Goal: Task Accomplishment & Management: Use online tool/utility

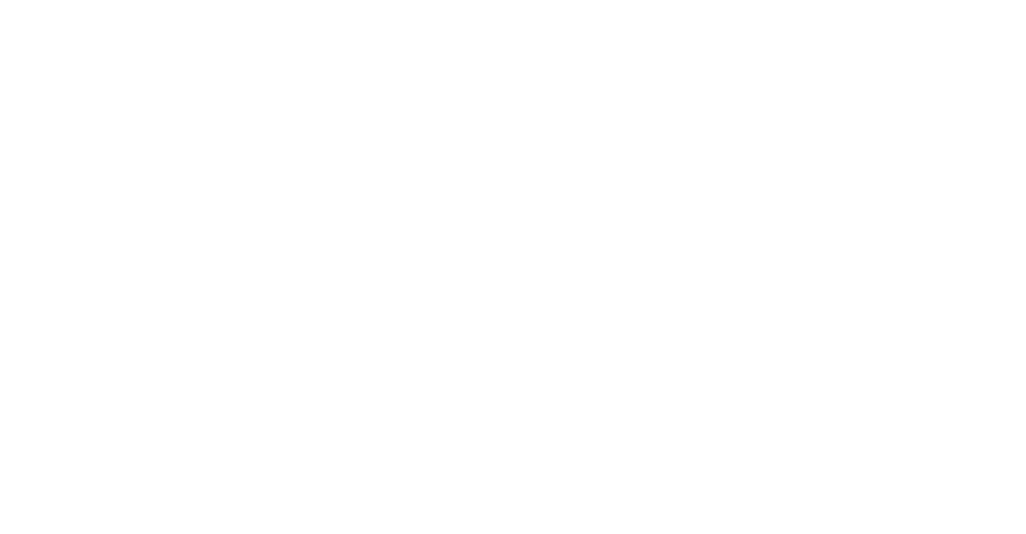
select select "Song"
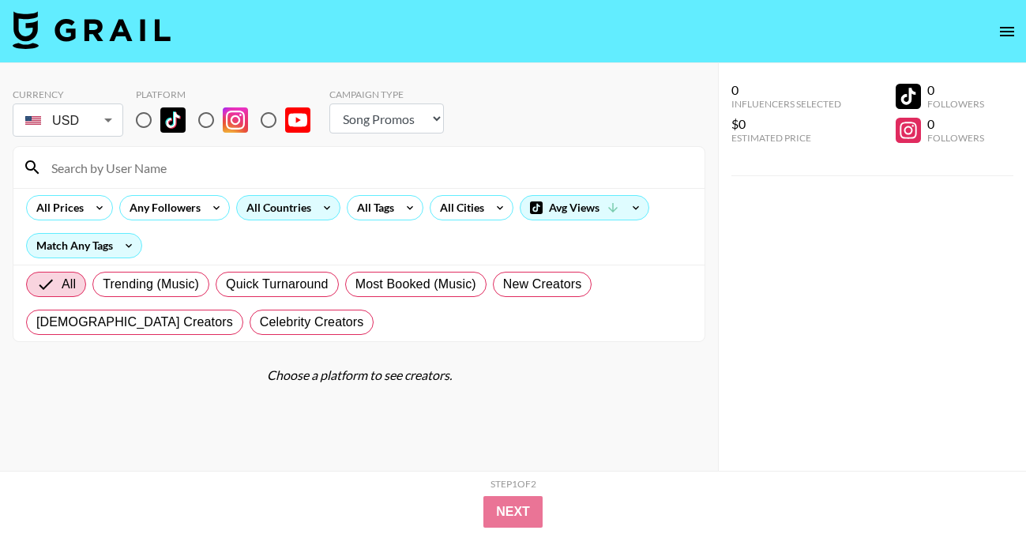
click at [276, 208] on div "All Countries" at bounding box center [275, 208] width 77 height 24
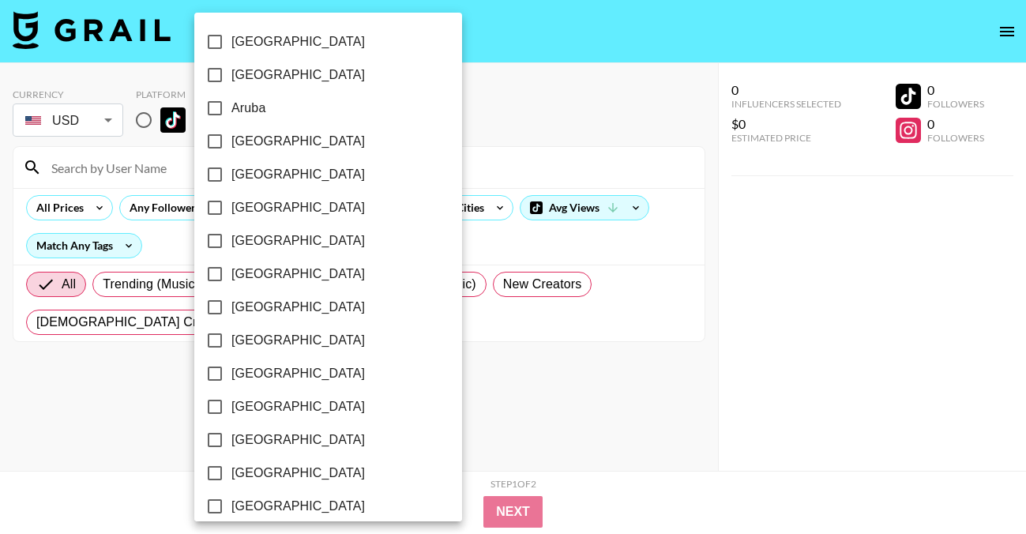
scroll to position [1308, 0]
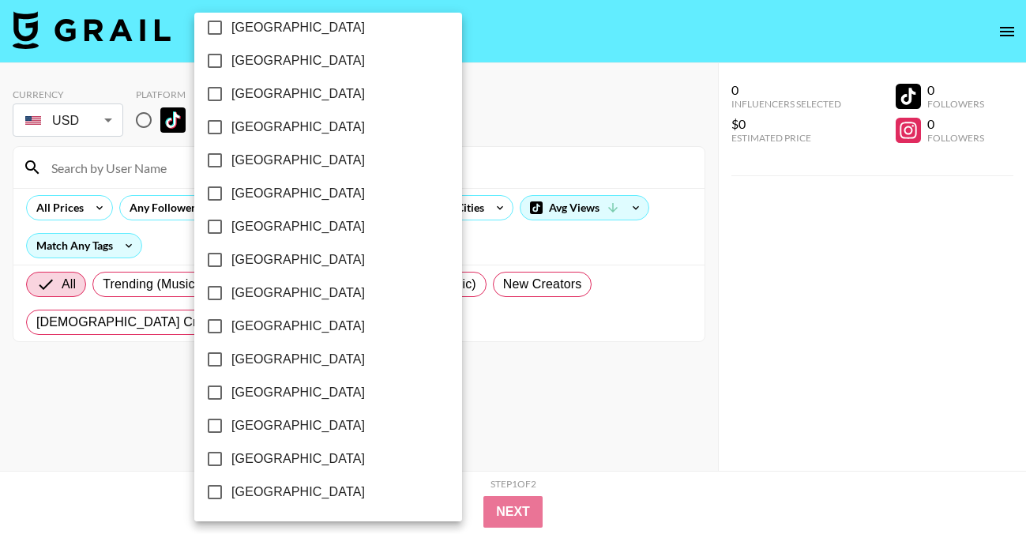
click at [247, 456] on span "[GEOGRAPHIC_DATA]" at bounding box center [297, 458] width 133 height 19
click at [231, 456] on input "[GEOGRAPHIC_DATA]" at bounding box center [214, 458] width 33 height 33
checkbox input "true"
click at [471, 110] on div at bounding box center [513, 267] width 1026 height 534
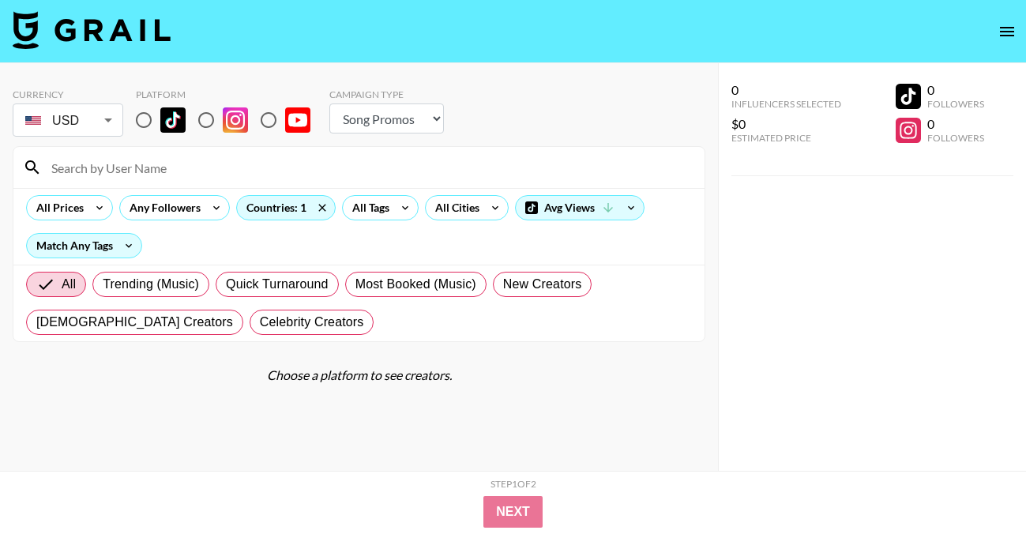
click at [145, 122] on input "radio" at bounding box center [143, 119] width 33 height 33
radio input "true"
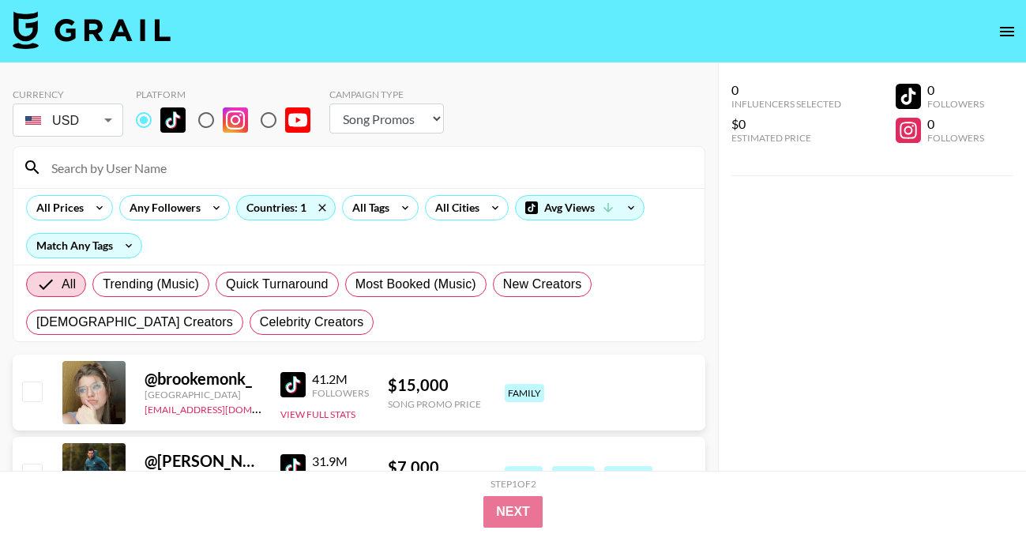
click at [246, 189] on div "All Prices Any Followers Countries: 1 All Tags All Cities Avg Views Match Any T…" at bounding box center [358, 226] width 691 height 77
click at [200, 166] on input at bounding box center [368, 167] width 653 height 25
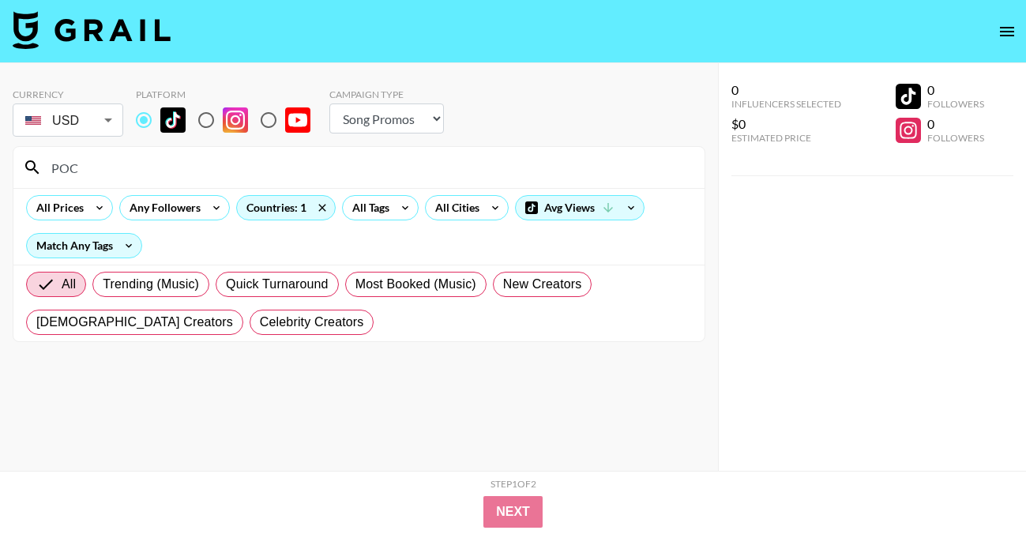
type input "POC"
drag, startPoint x: 103, startPoint y: 175, endPoint x: -1, endPoint y: 168, distance: 103.7
click at [0, 168] on html "Currency USD USD ​ Platform Campaign Type Choose Type... Song Promos Brand Prom…" at bounding box center [513, 298] width 1026 height 597
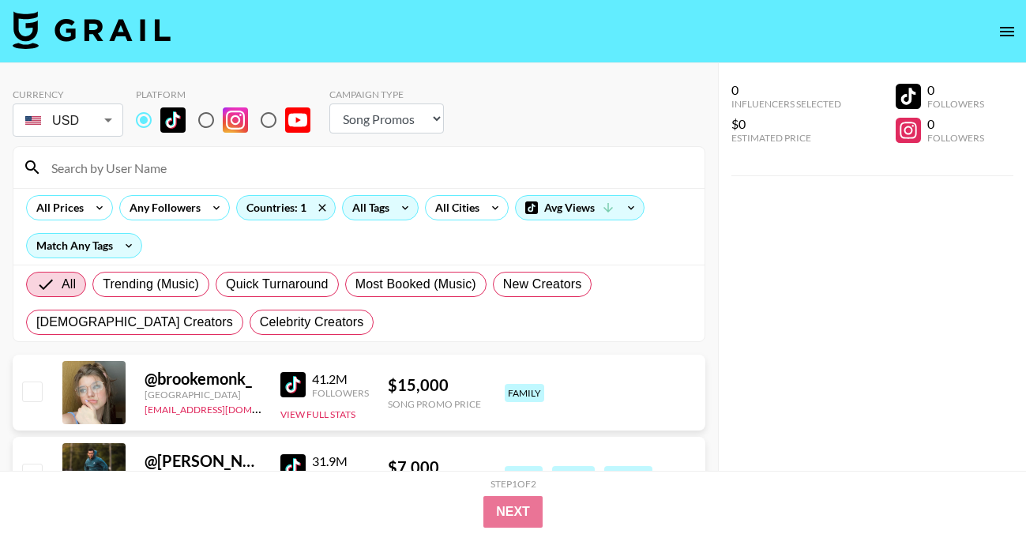
click at [381, 206] on div "All Tags" at bounding box center [368, 208] width 50 height 24
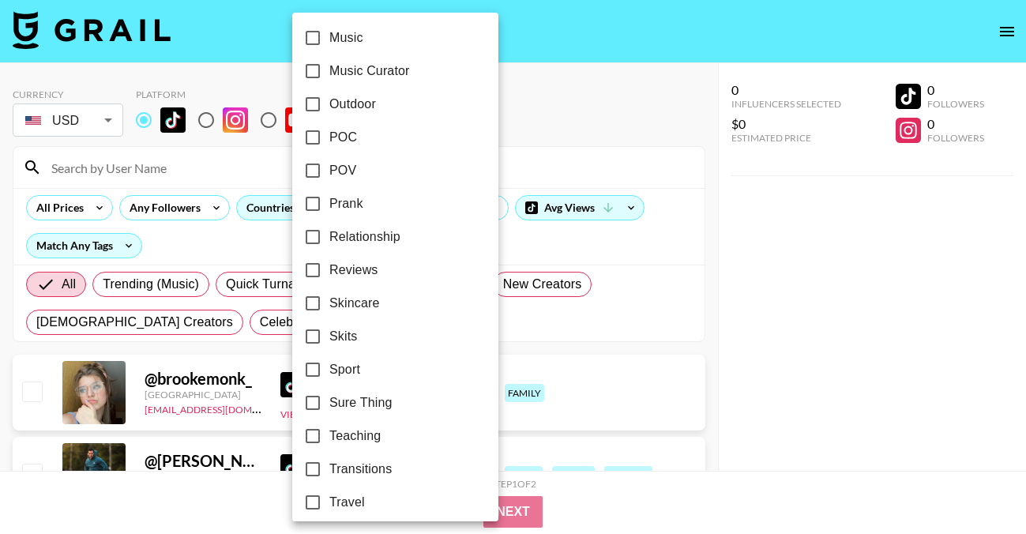
scroll to position [937, 0]
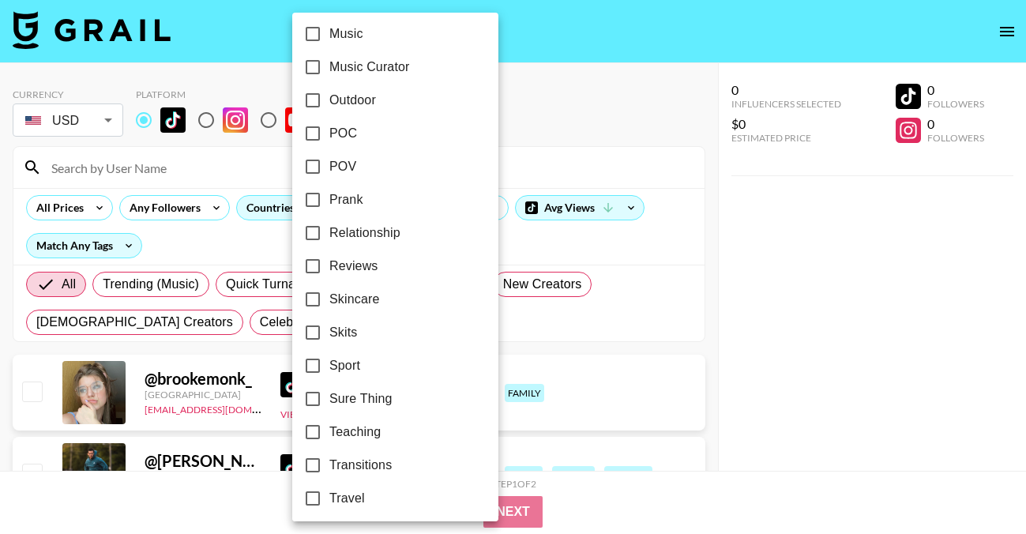
click at [347, 133] on span "POC" at bounding box center [343, 133] width 28 height 19
click at [329, 133] on input "POC" at bounding box center [312, 133] width 33 height 33
checkbox input "true"
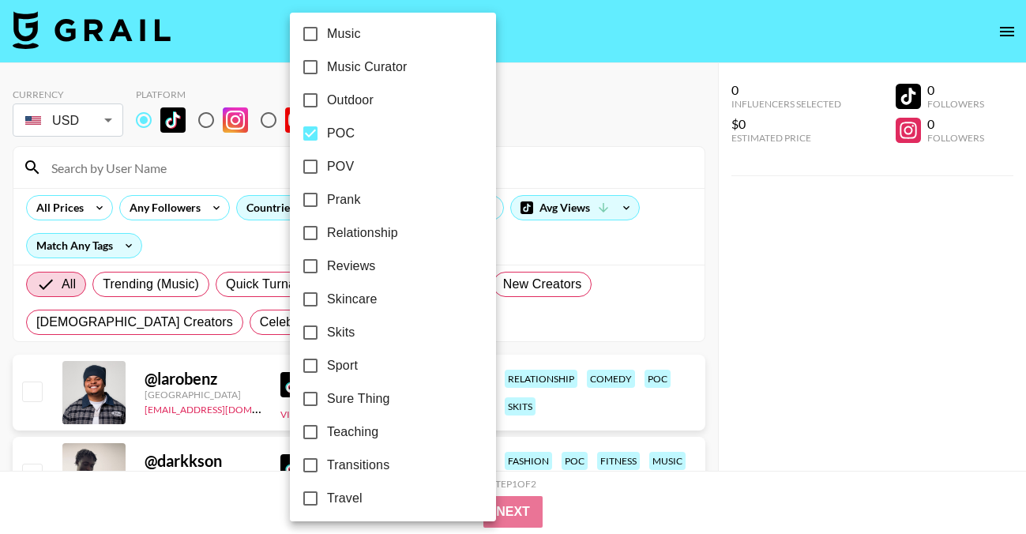
click at [592, 98] on div at bounding box center [513, 267] width 1026 height 534
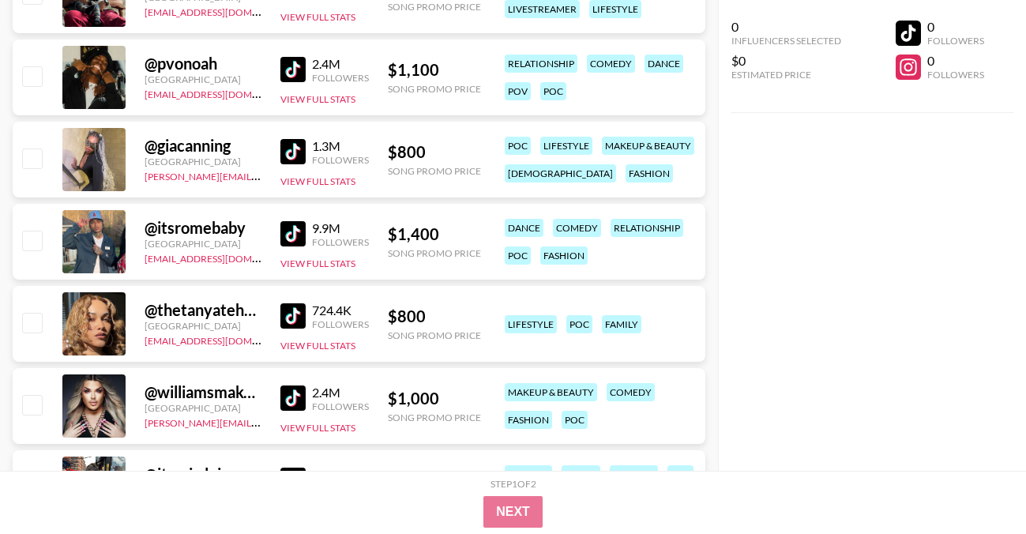
scroll to position [892, 0]
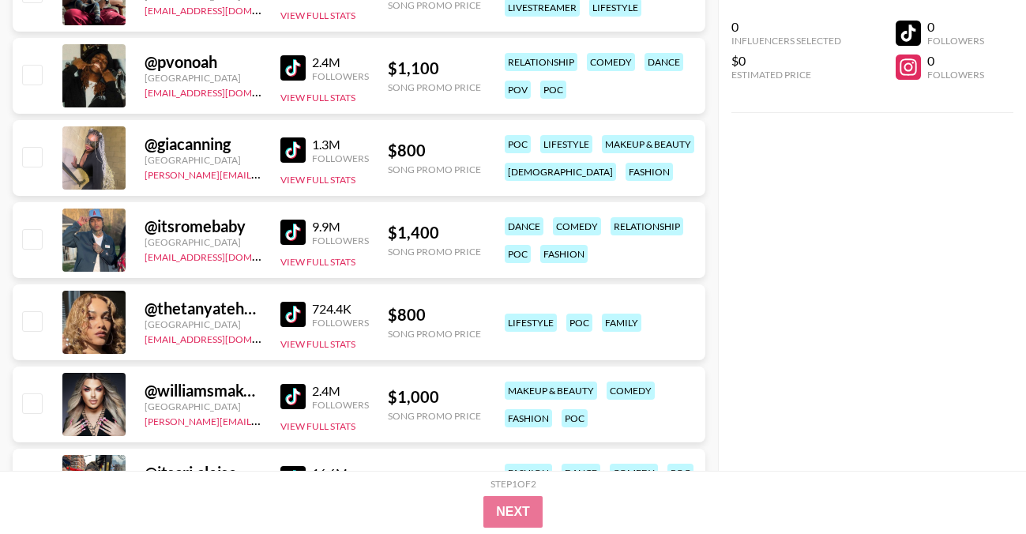
click at [290, 231] on img at bounding box center [292, 232] width 25 height 25
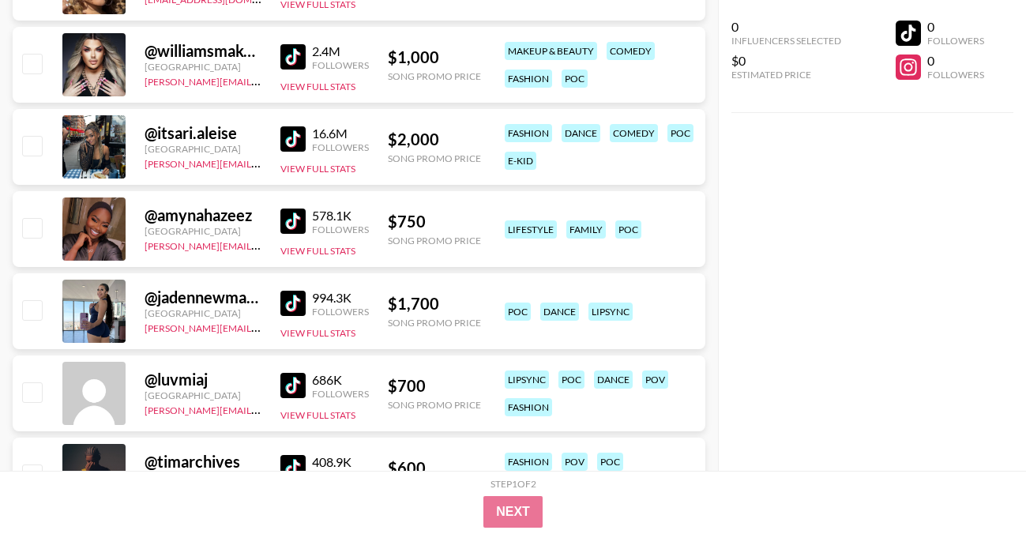
scroll to position [1249, 0]
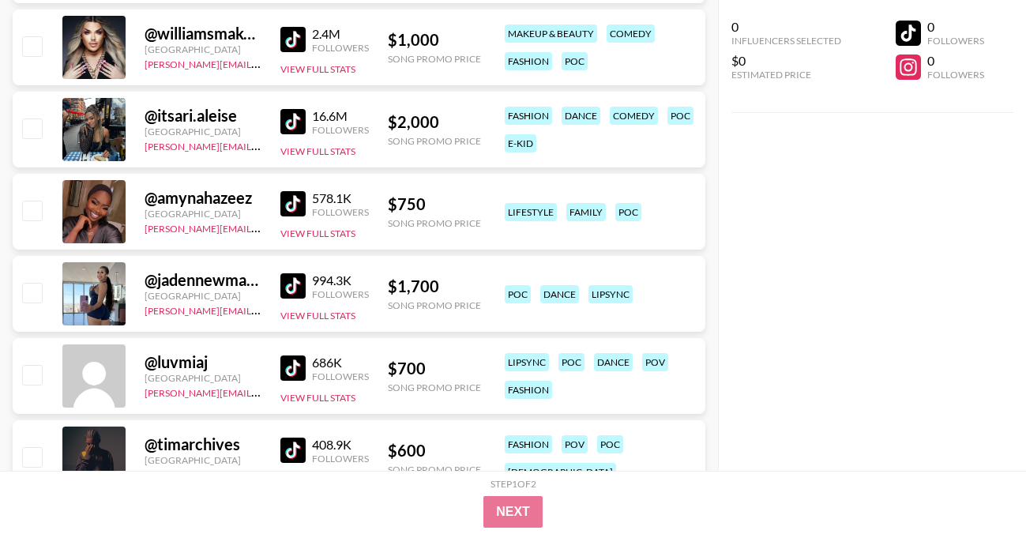
click at [301, 202] on img at bounding box center [292, 203] width 25 height 25
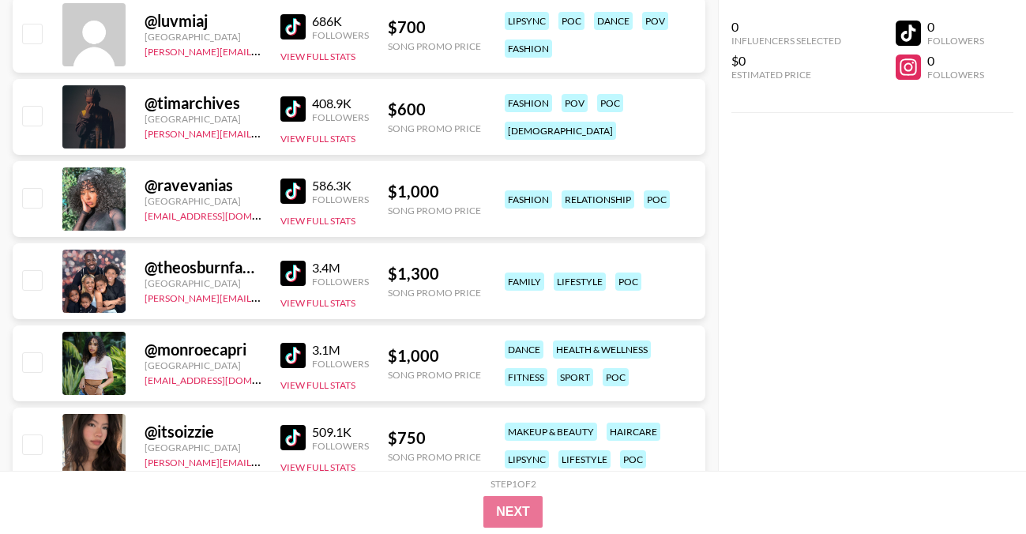
scroll to position [1625, 0]
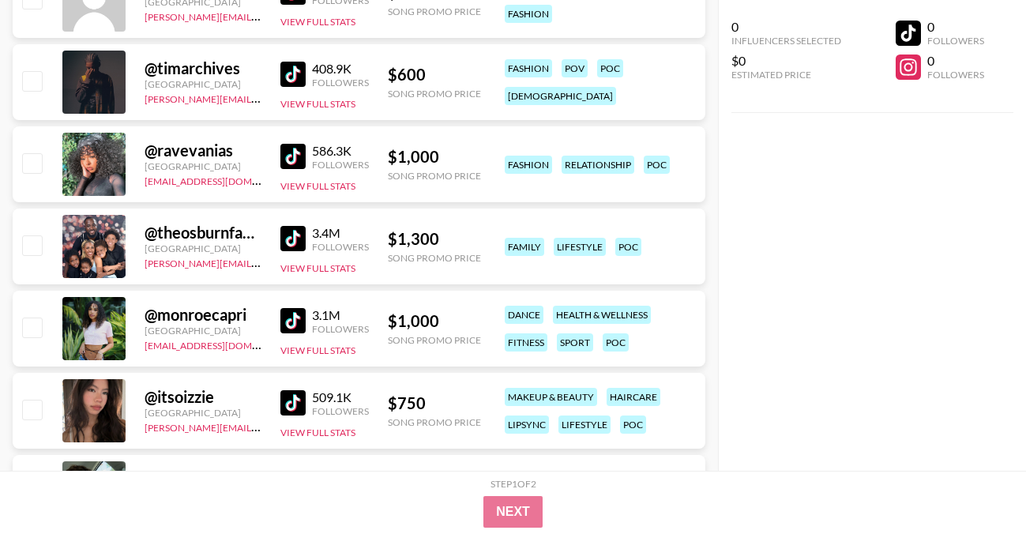
click at [288, 151] on img at bounding box center [292, 156] width 25 height 25
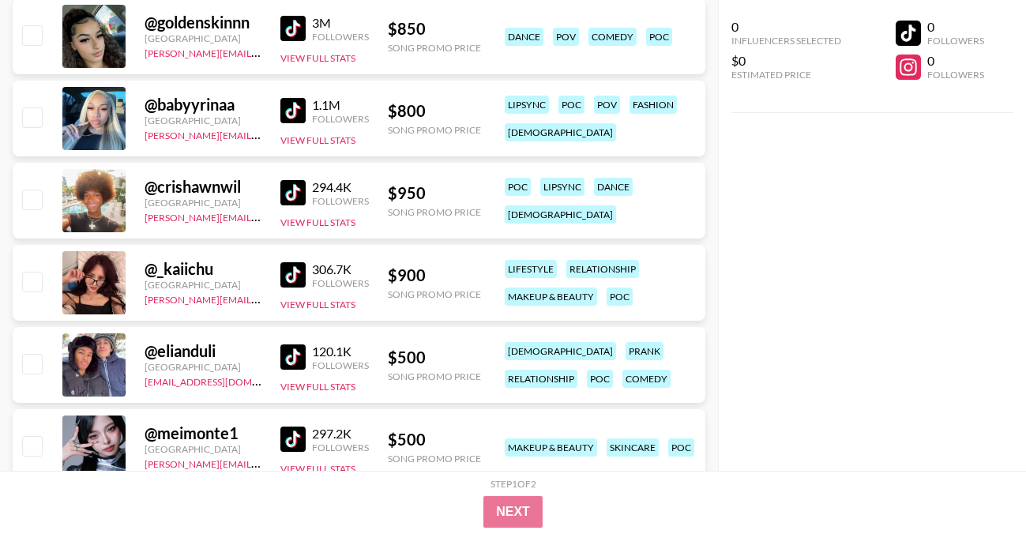
scroll to position [2082, 0]
click at [294, 189] on img at bounding box center [292, 191] width 25 height 25
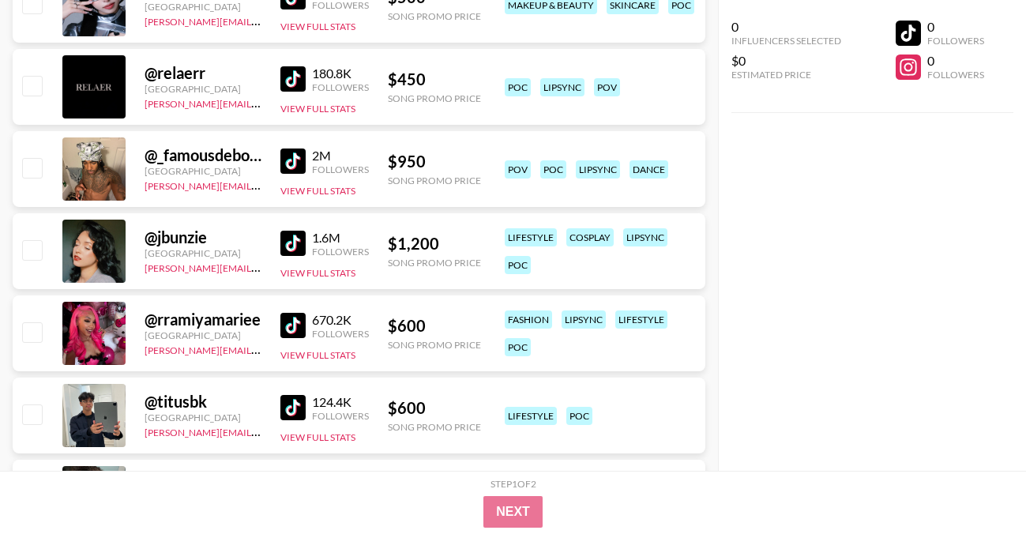
scroll to position [2524, 0]
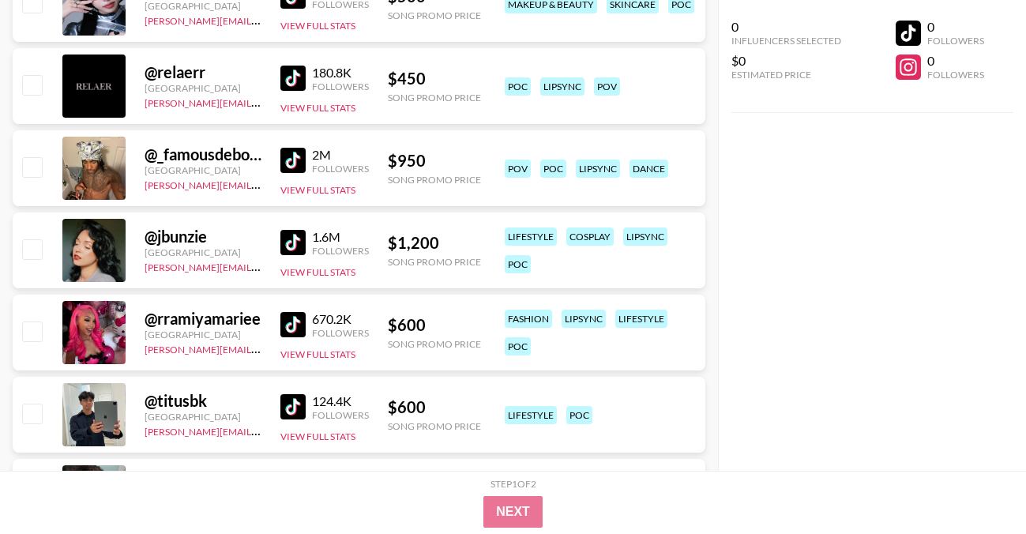
click at [294, 156] on img at bounding box center [292, 160] width 25 height 25
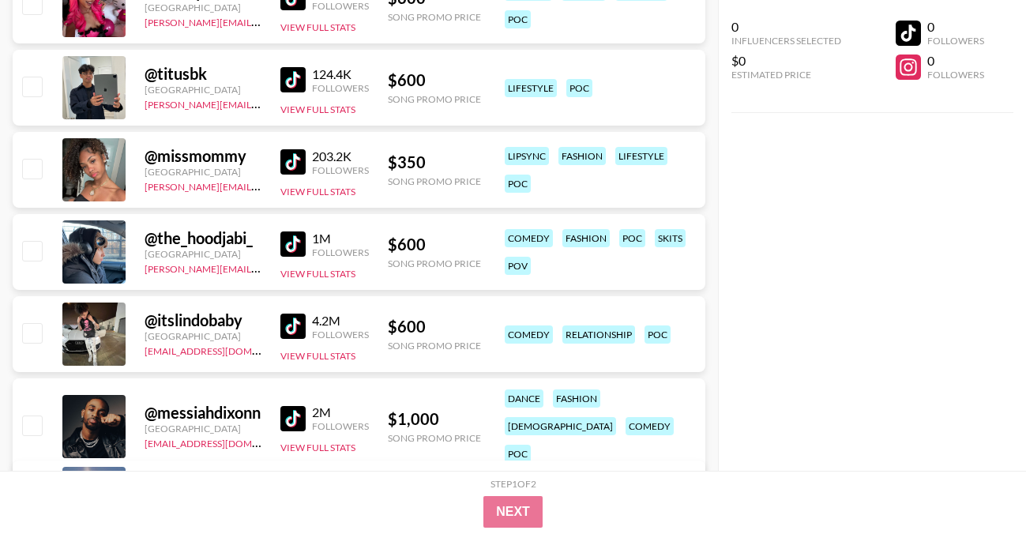
scroll to position [2852, 0]
click at [296, 163] on img at bounding box center [292, 160] width 25 height 25
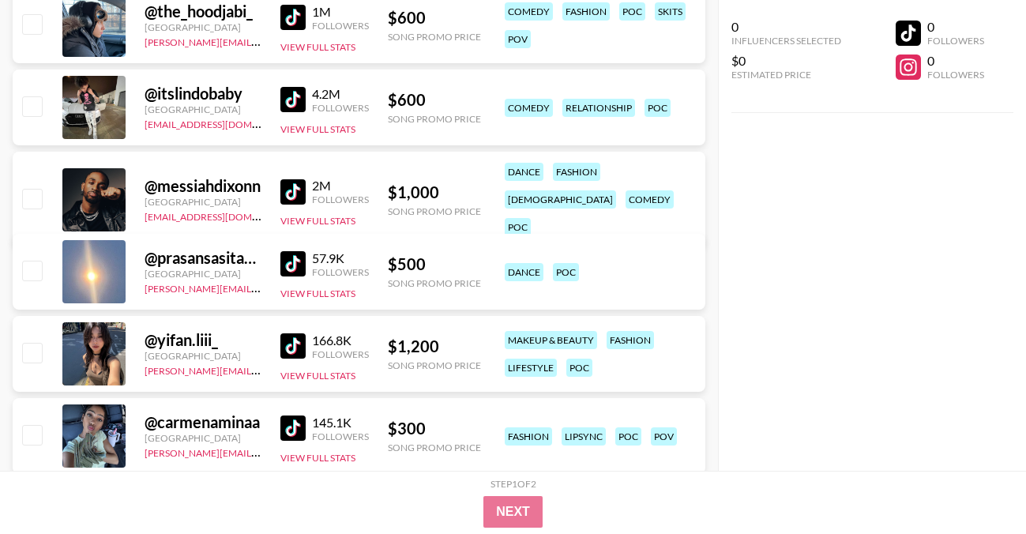
scroll to position [3087, 0]
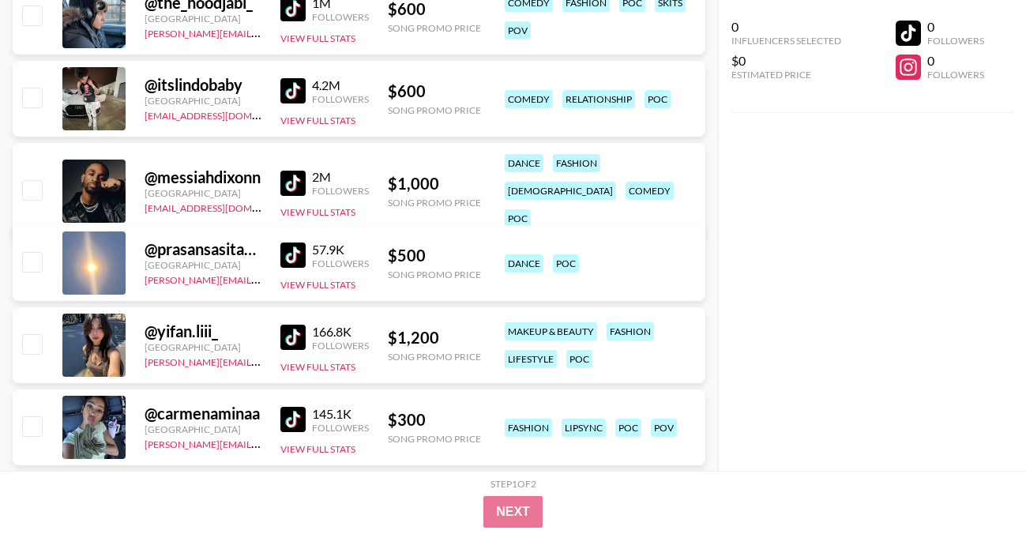
click at [291, 171] on img at bounding box center [292, 183] width 25 height 25
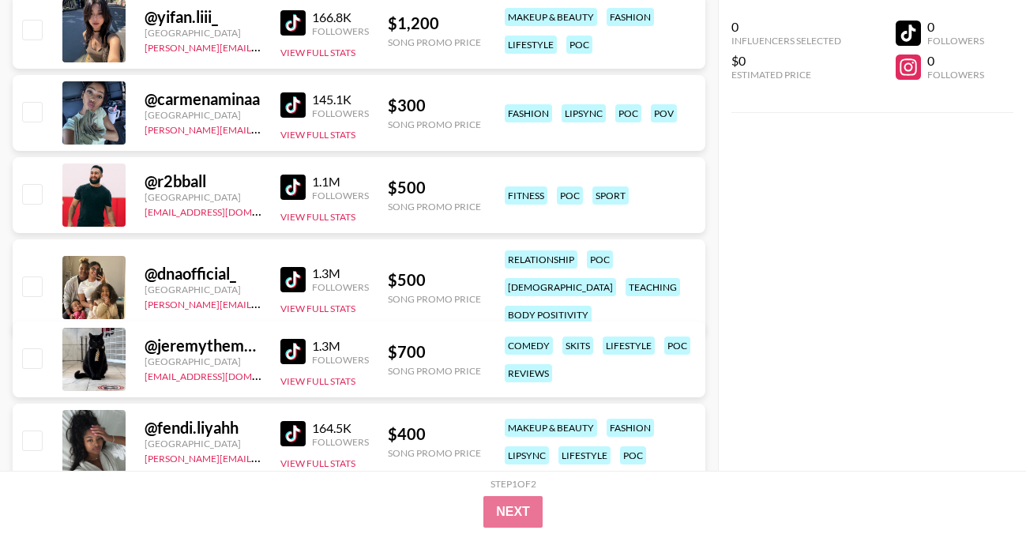
scroll to position [3402, 0]
click at [287, 266] on img at bounding box center [292, 278] width 25 height 25
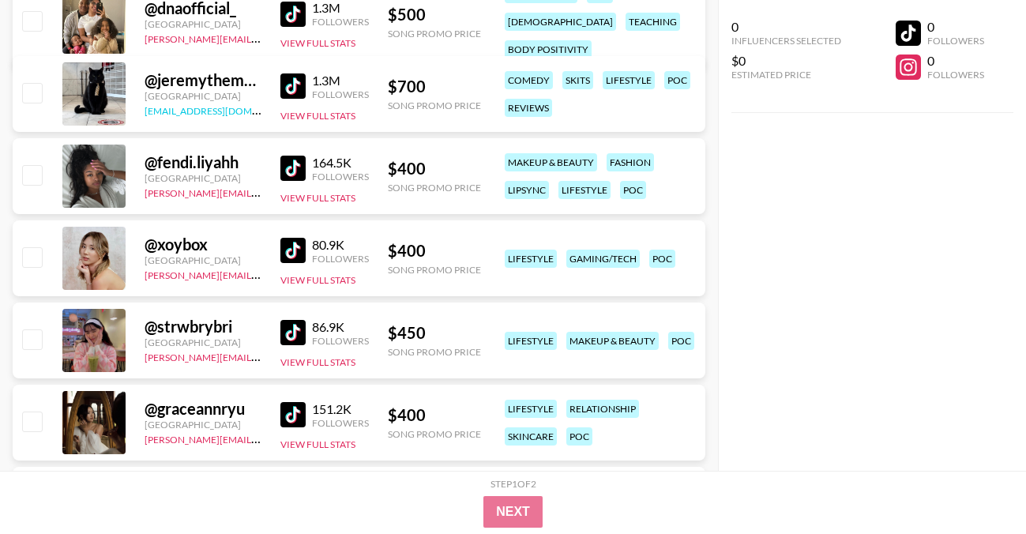
scroll to position [3684, 0]
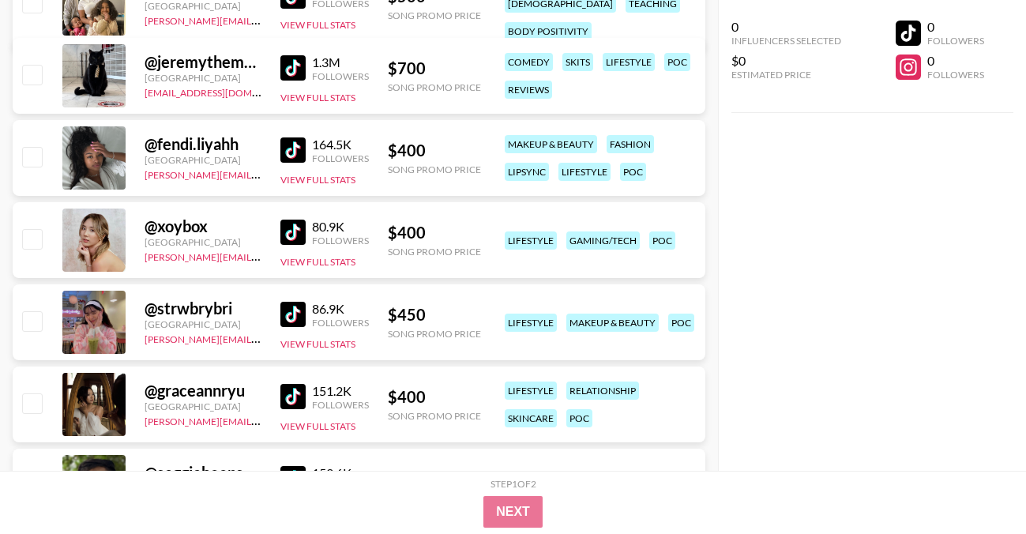
click at [287, 149] on img at bounding box center [292, 149] width 25 height 25
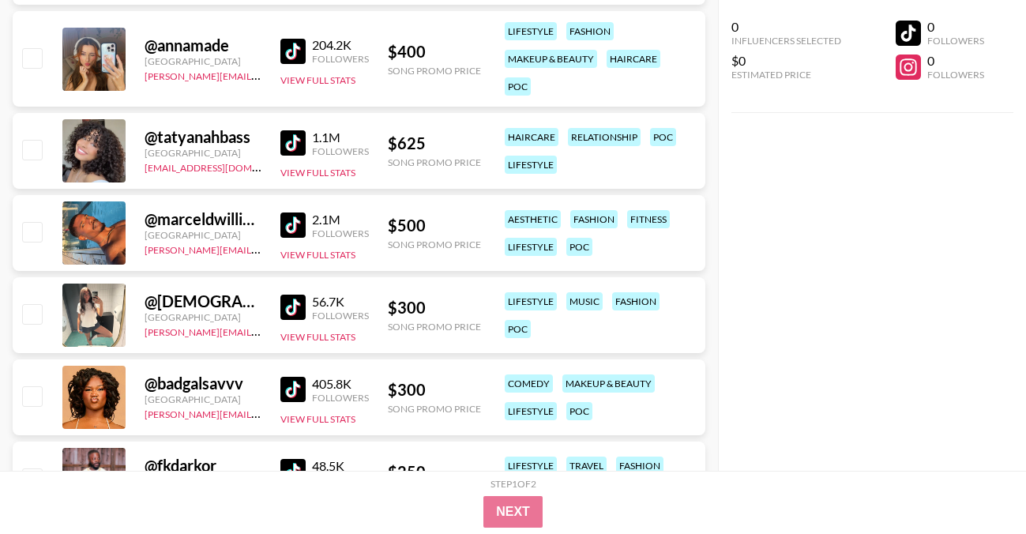
scroll to position [4288, 0]
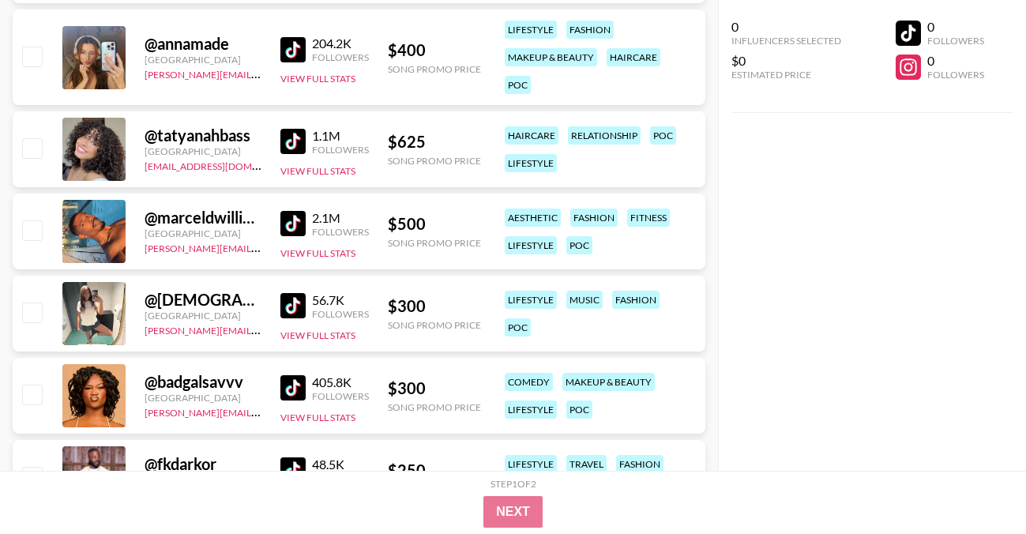
click at [295, 147] on img at bounding box center [292, 141] width 25 height 25
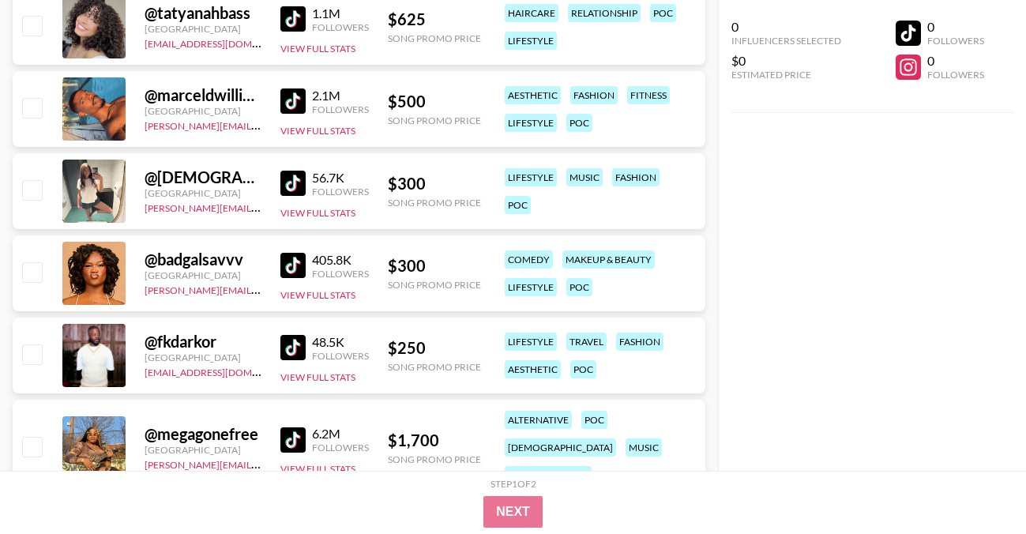
scroll to position [4411, 0]
click at [285, 107] on img at bounding box center [292, 100] width 25 height 25
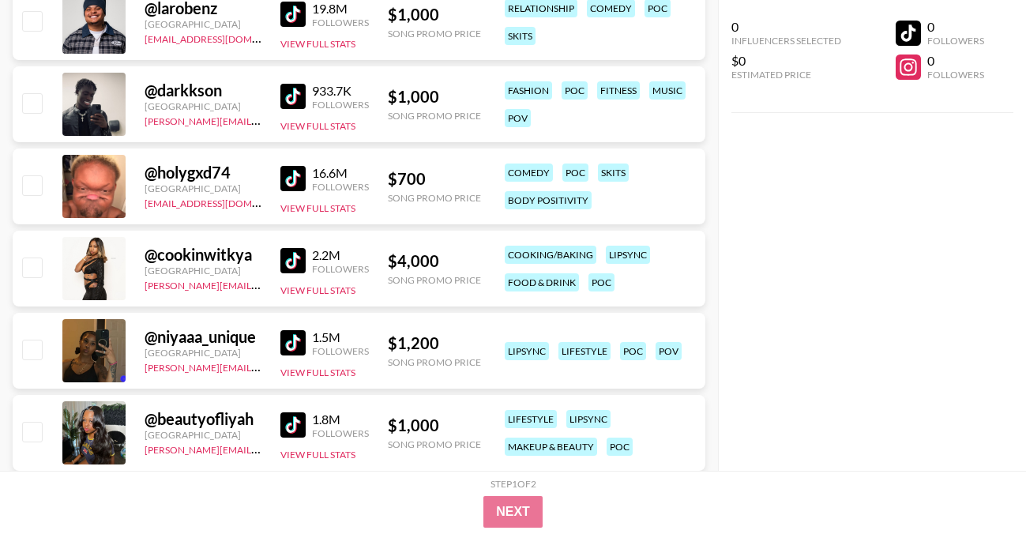
scroll to position [0, 0]
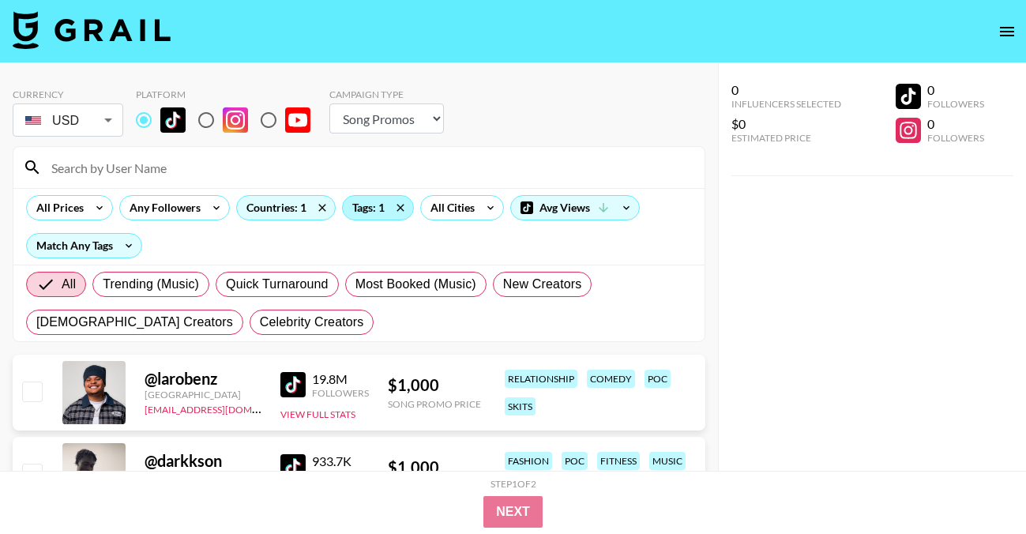
click at [374, 203] on div "Tags: 1" at bounding box center [378, 208] width 70 height 24
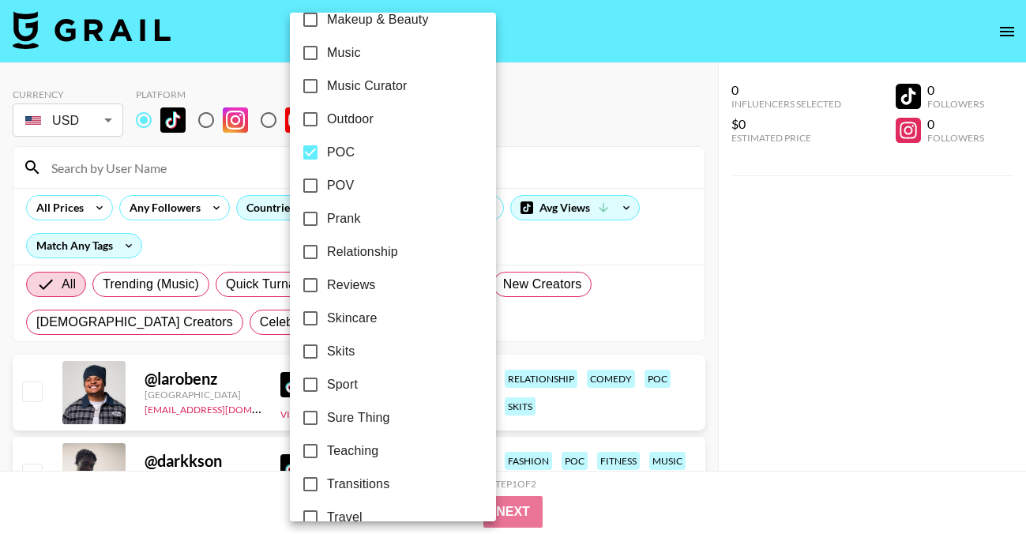
scroll to position [976, 0]
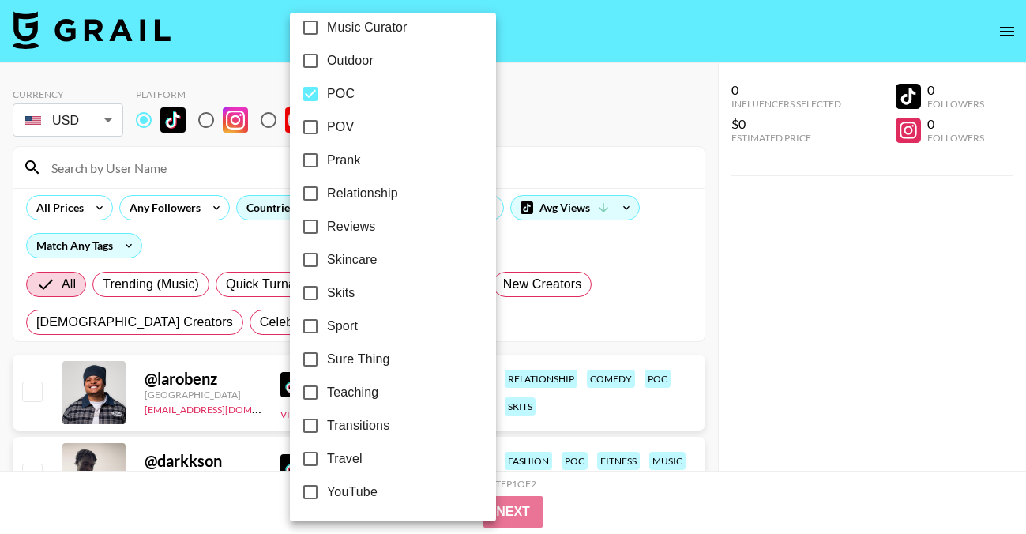
click at [336, 96] on span "POC" at bounding box center [341, 94] width 28 height 19
click at [327, 96] on input "POC" at bounding box center [310, 93] width 33 height 33
checkbox input "false"
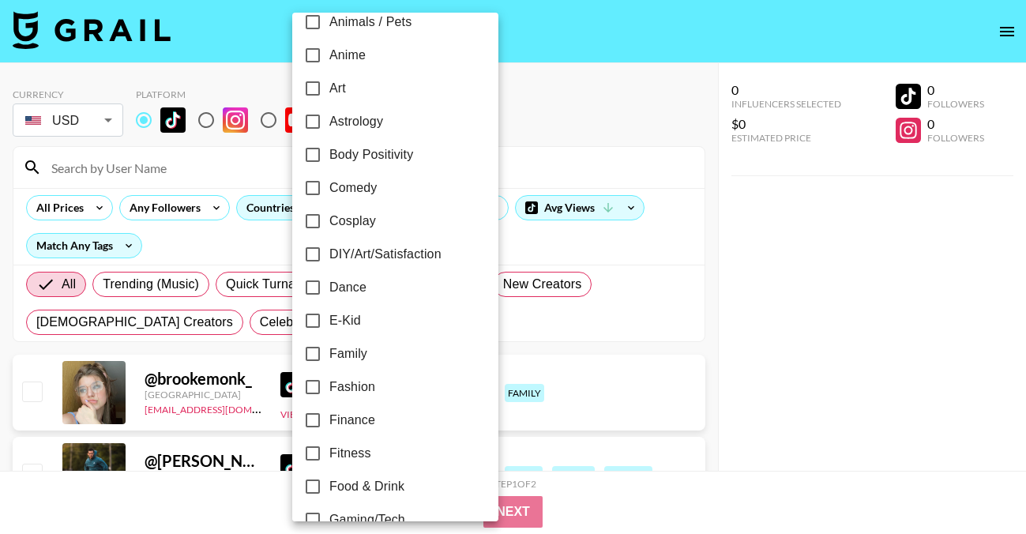
scroll to position [156, 0]
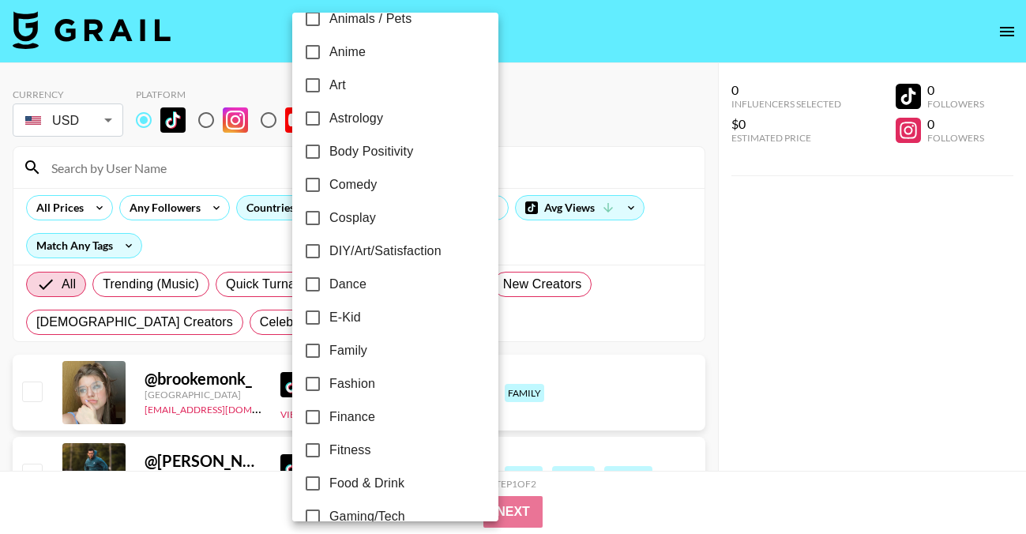
click at [364, 350] on span "Family" at bounding box center [348, 350] width 38 height 19
click at [329, 350] on input "Family" at bounding box center [312, 350] width 33 height 33
checkbox input "true"
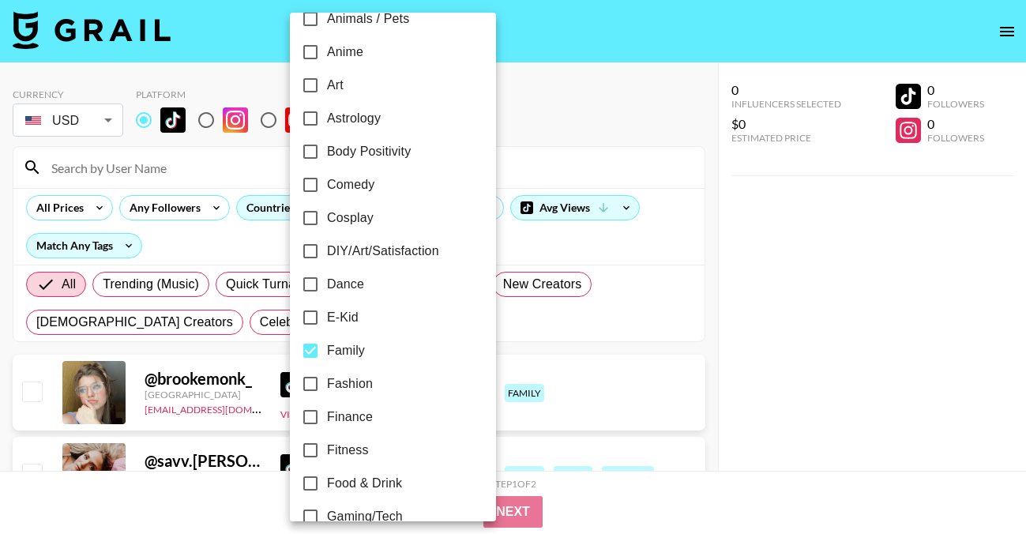
click at [556, 83] on div at bounding box center [513, 267] width 1026 height 534
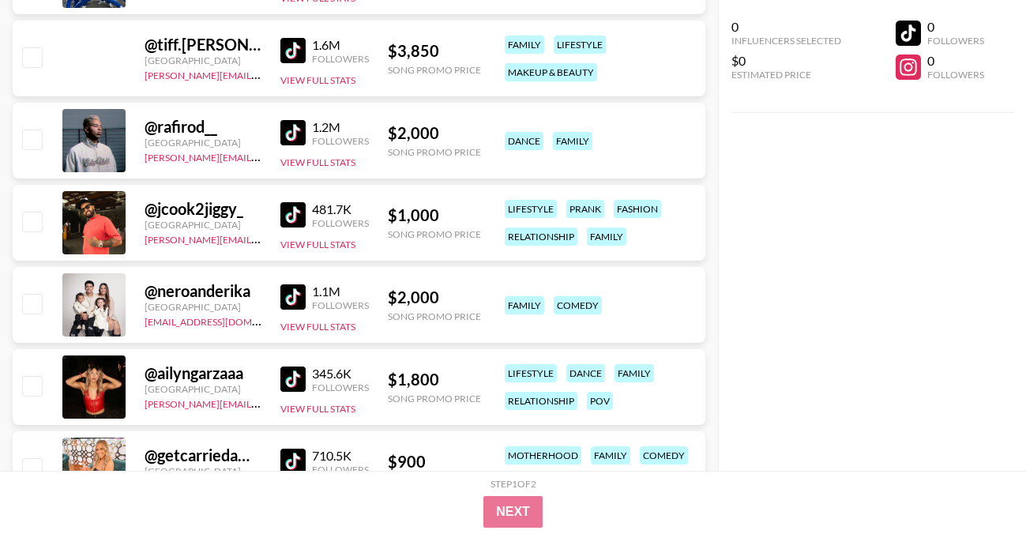
scroll to position [2930, 0]
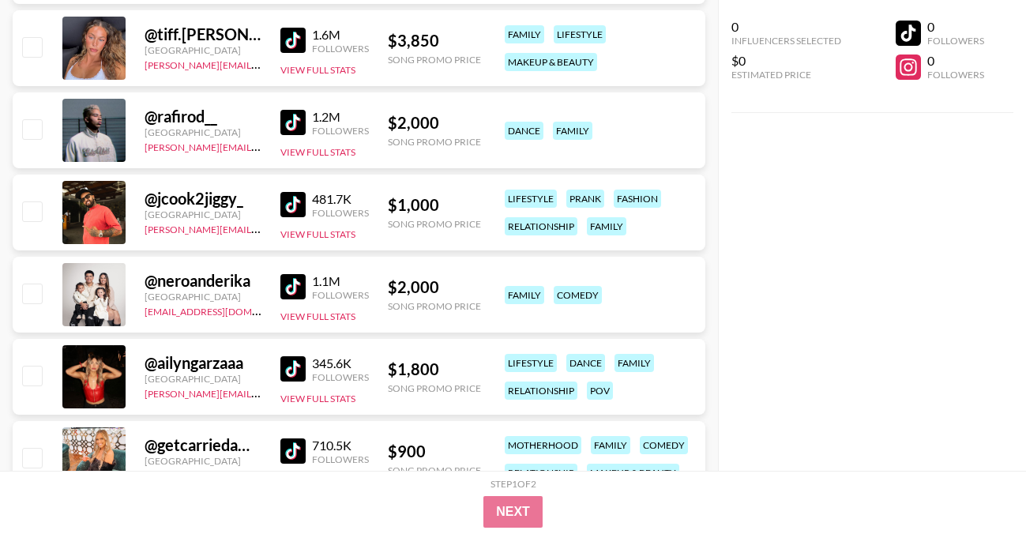
click at [300, 202] on img at bounding box center [292, 204] width 25 height 25
click at [310, 284] on link at bounding box center [296, 286] width 32 height 25
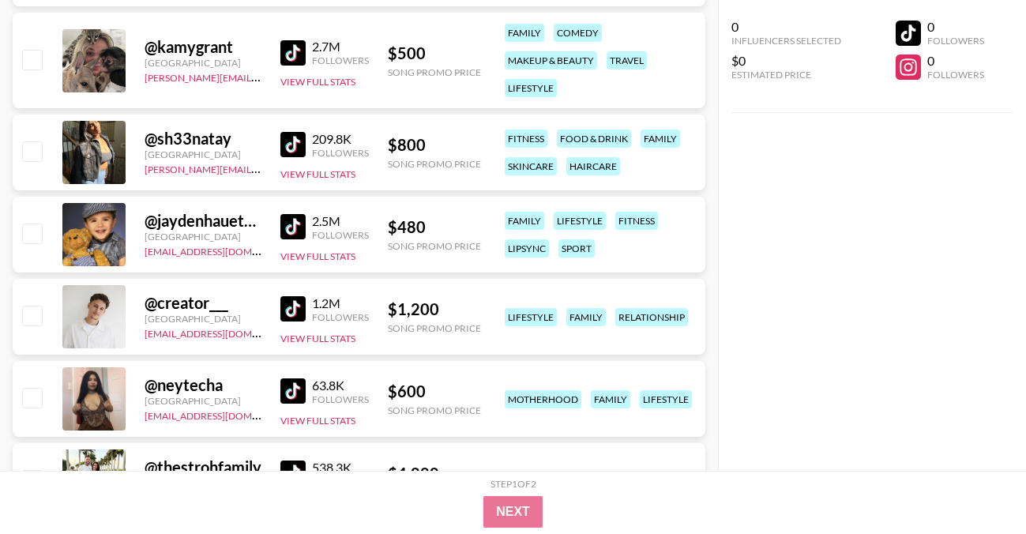
scroll to position [3422, 0]
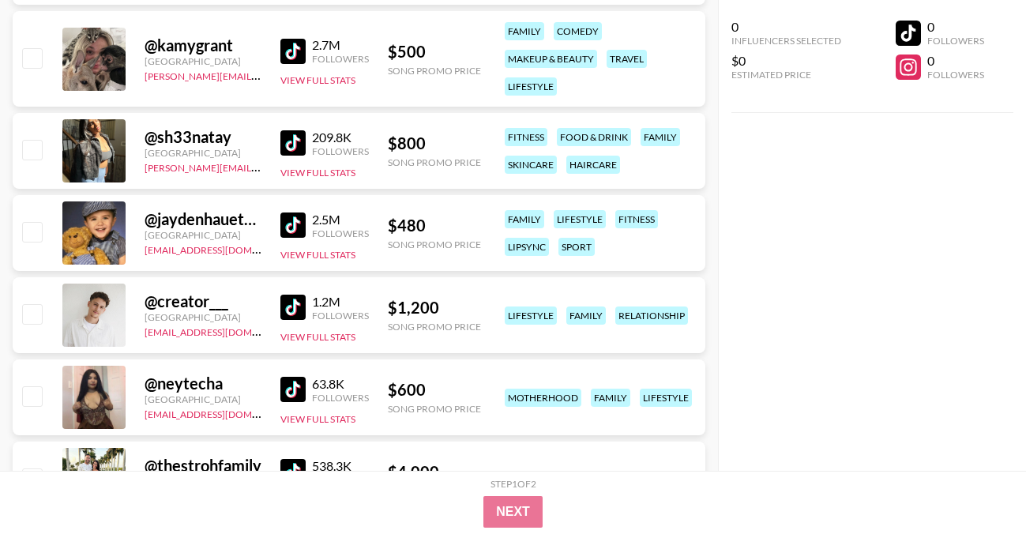
click at [288, 137] on img at bounding box center [292, 142] width 25 height 25
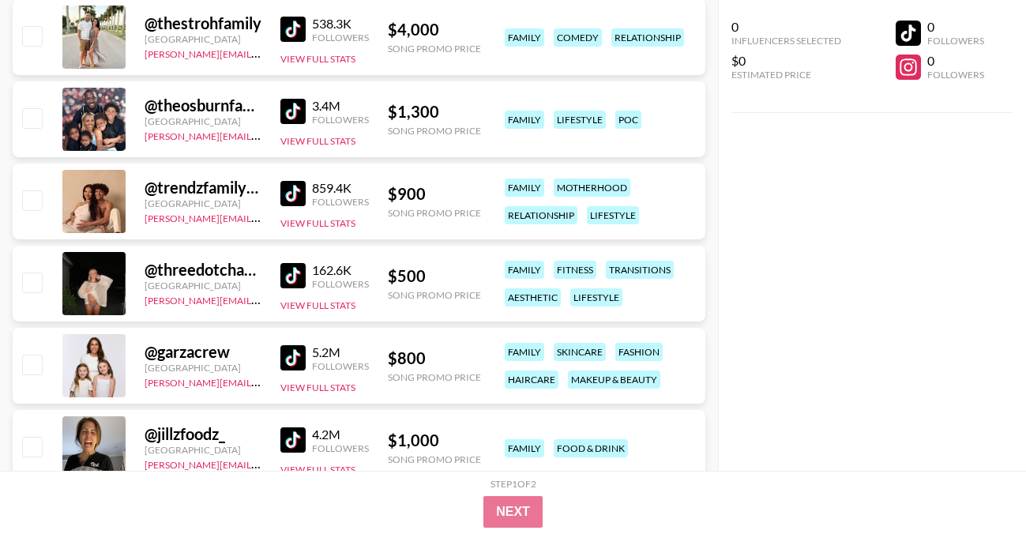
scroll to position [3868, 0]
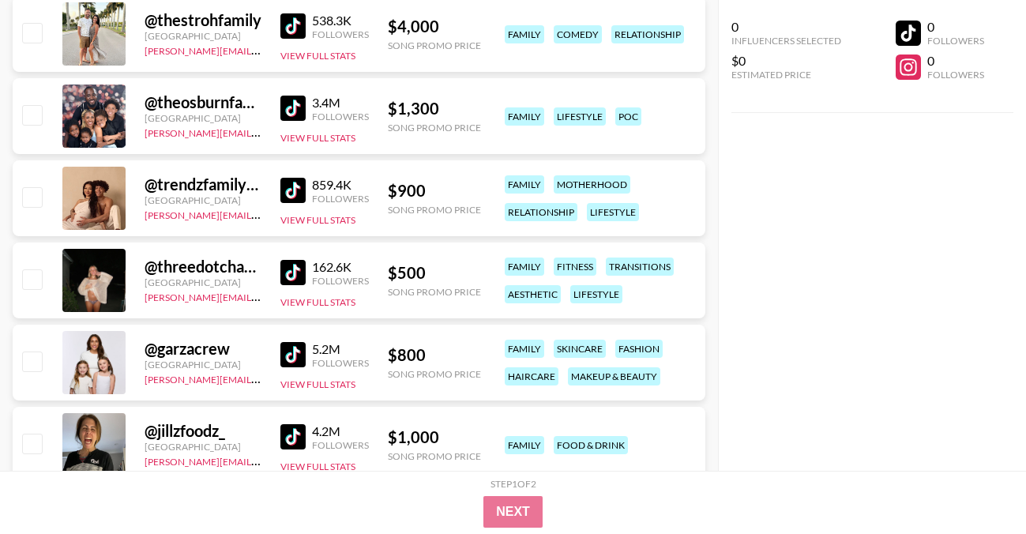
click at [299, 190] on img at bounding box center [292, 190] width 25 height 25
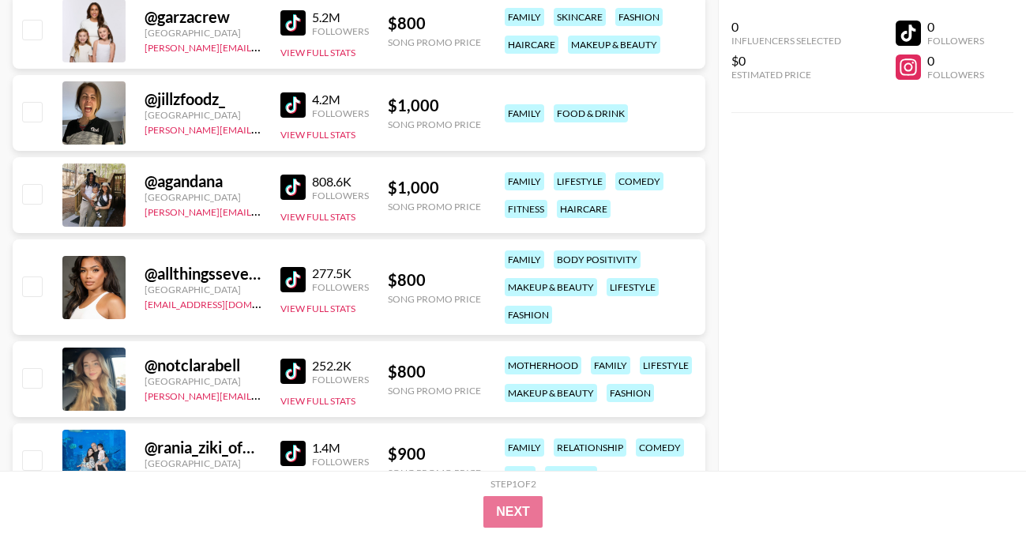
scroll to position [4213, 0]
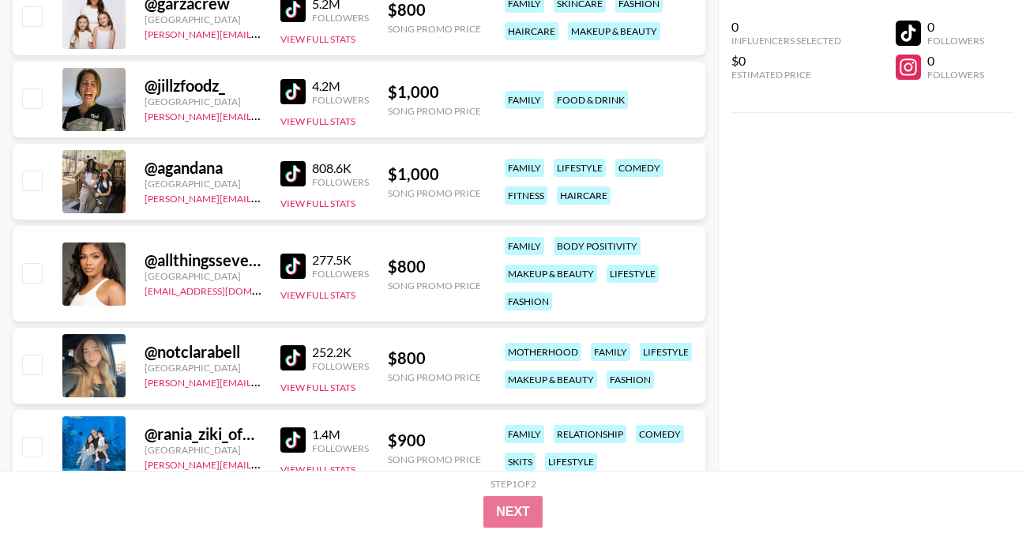
click at [283, 171] on img at bounding box center [292, 173] width 25 height 25
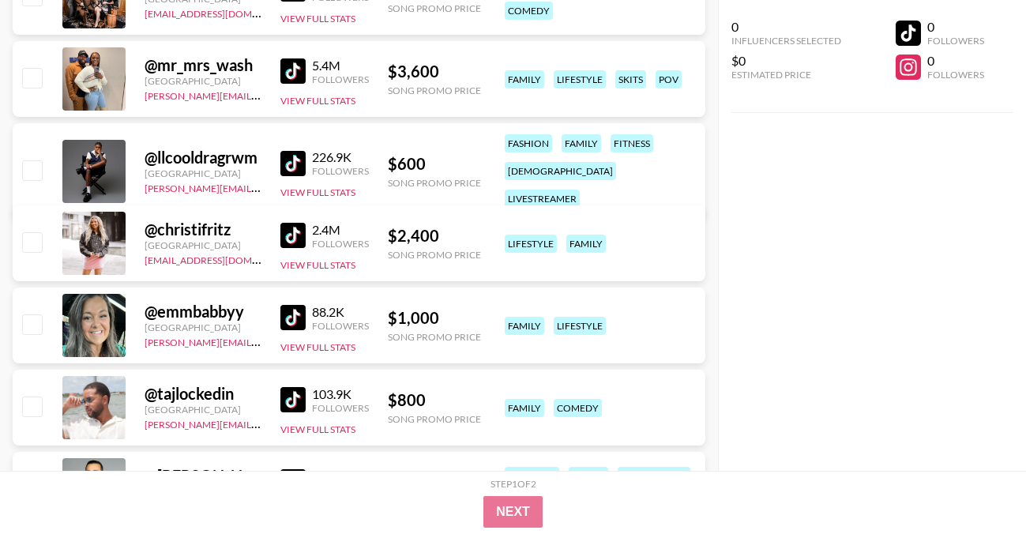
scroll to position [5588, 0]
click at [289, 150] on img at bounding box center [292, 162] width 25 height 25
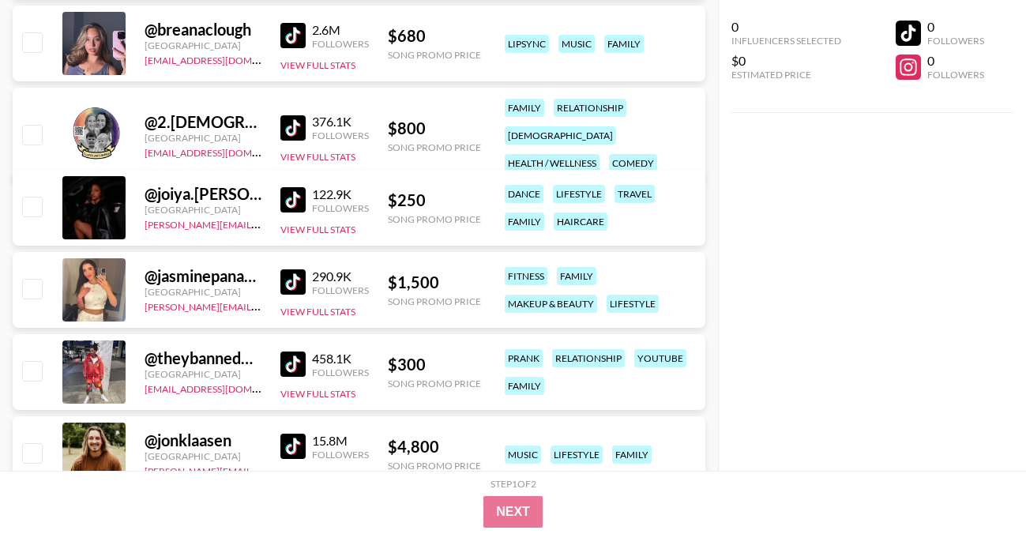
scroll to position [8519, 0]
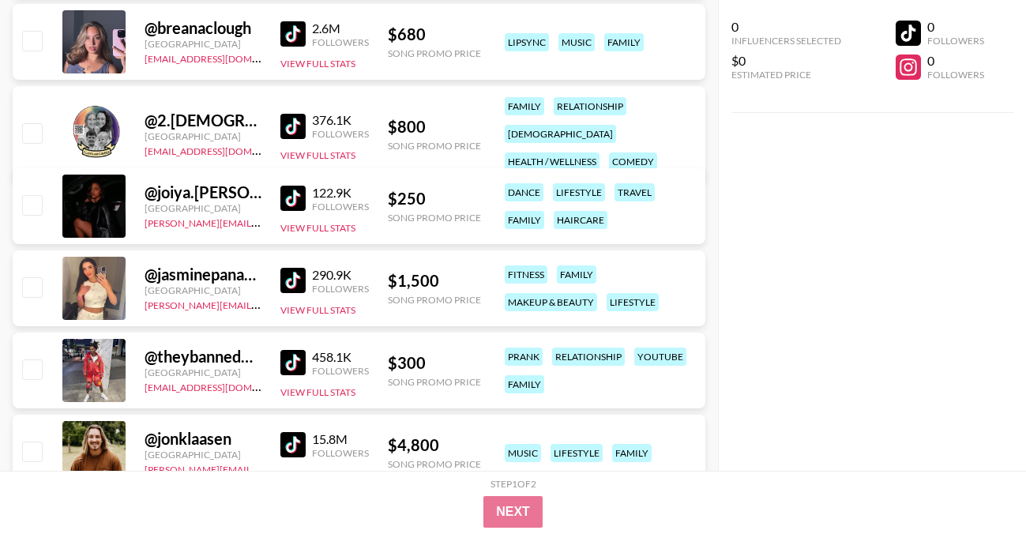
click at [298, 197] on img at bounding box center [292, 198] width 25 height 25
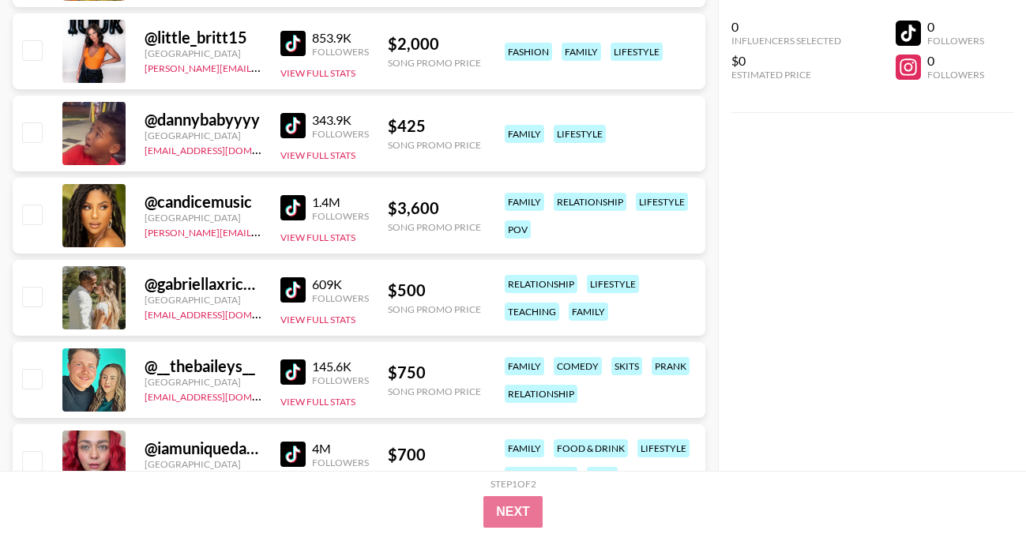
scroll to position [9545, 0]
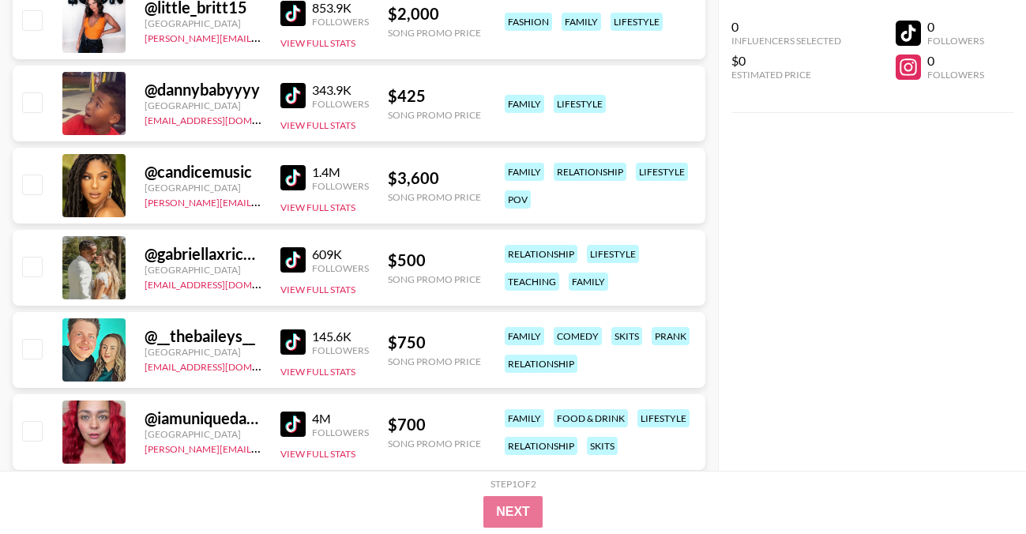
click at [280, 92] on img at bounding box center [292, 95] width 25 height 25
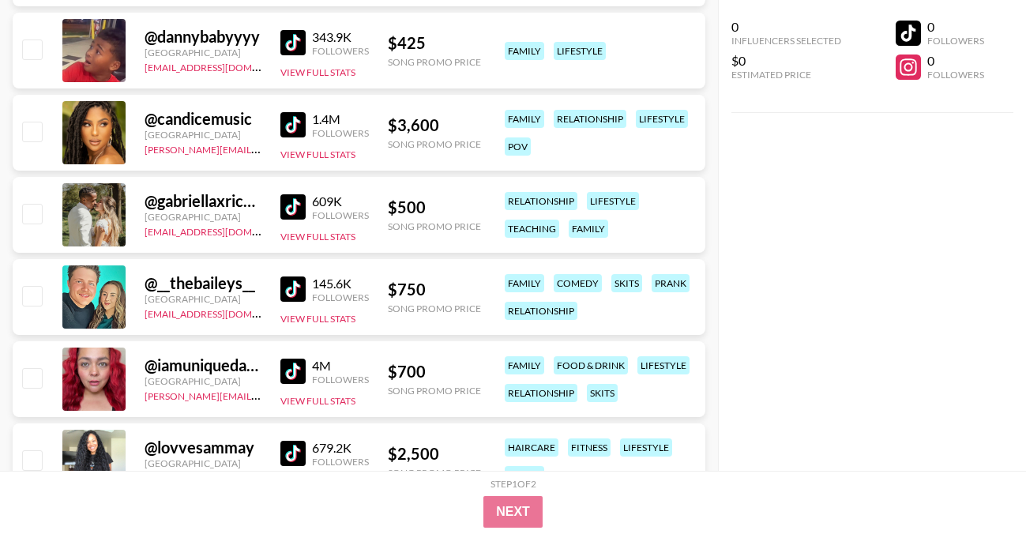
scroll to position [9598, 0]
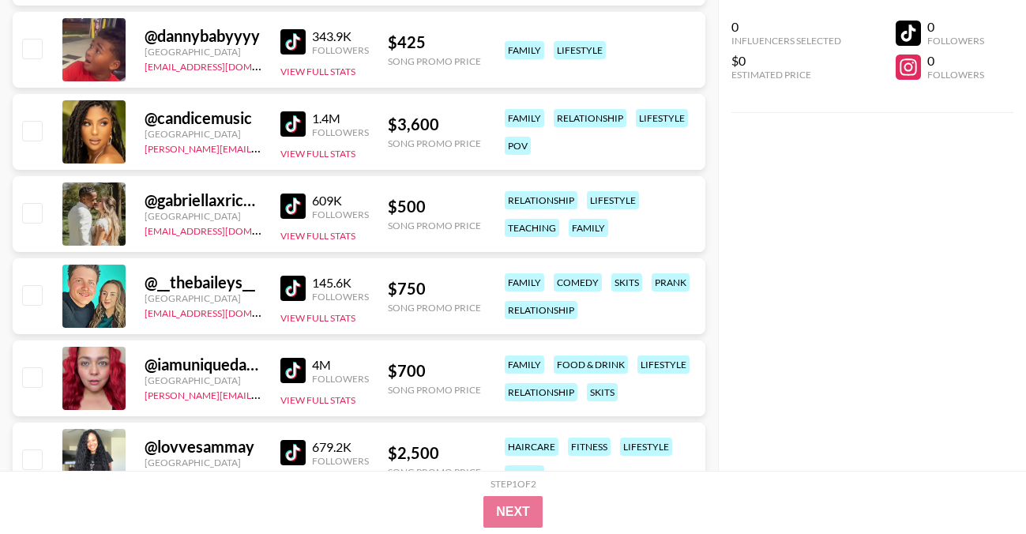
click at [295, 205] on img at bounding box center [292, 205] width 25 height 25
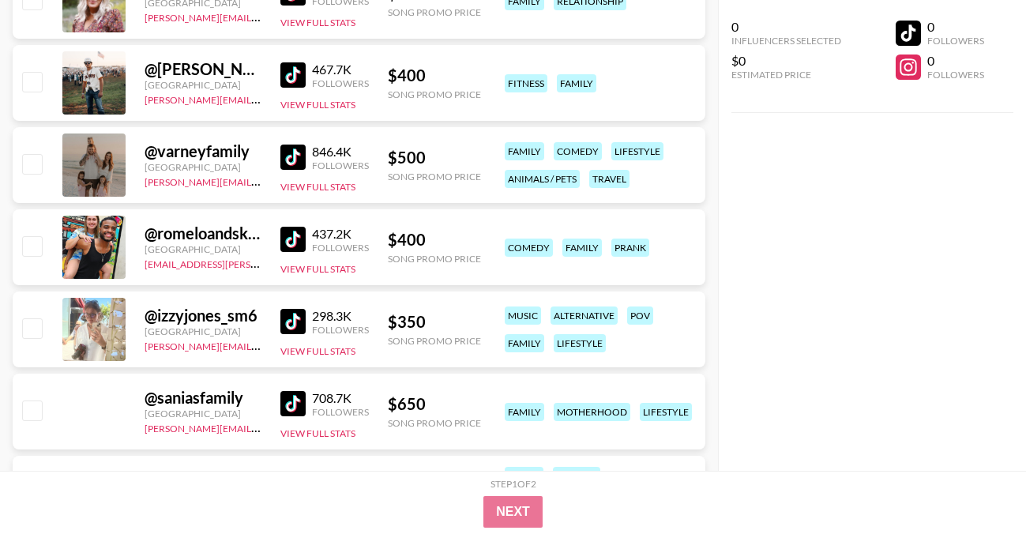
scroll to position [11547, 0]
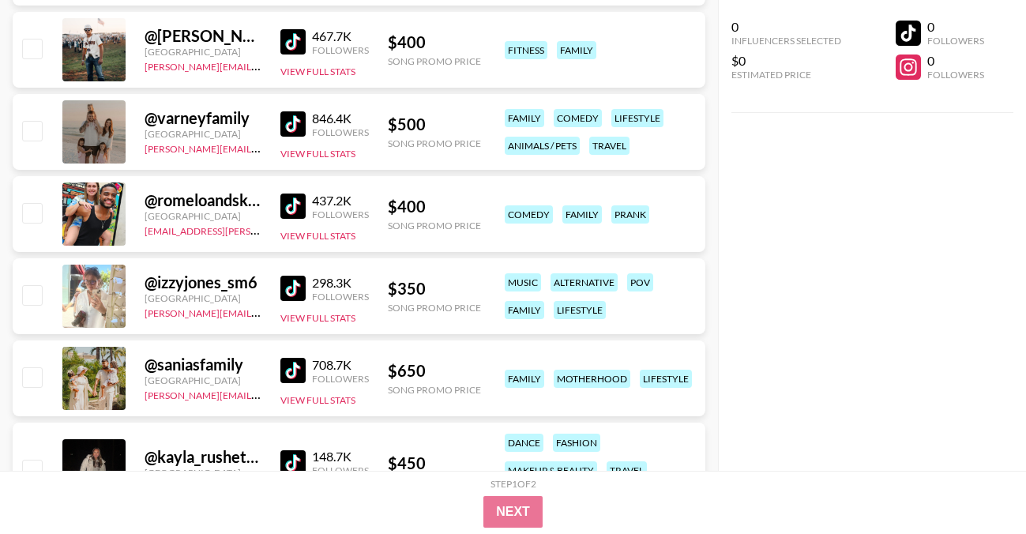
click at [299, 199] on img at bounding box center [292, 205] width 25 height 25
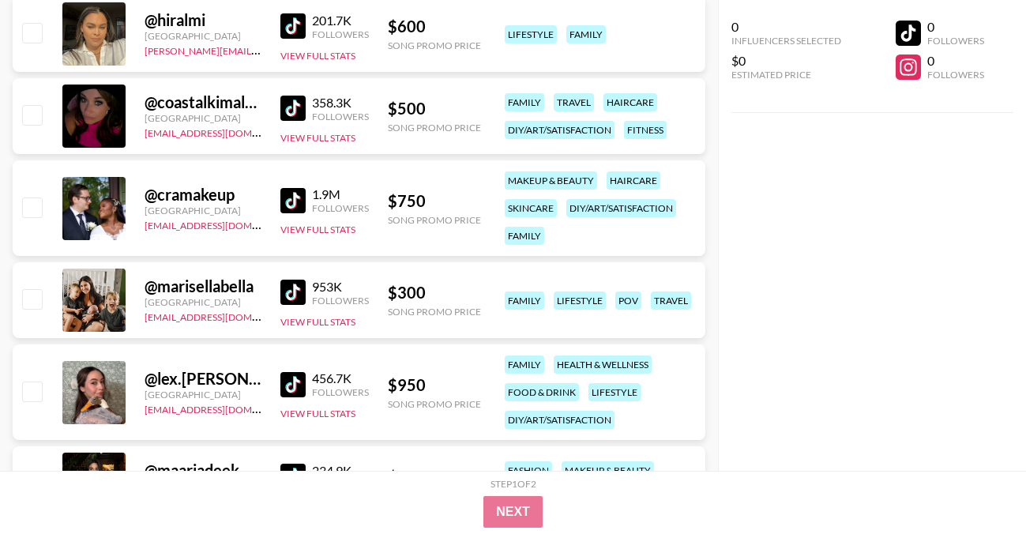
scroll to position [14323, 0]
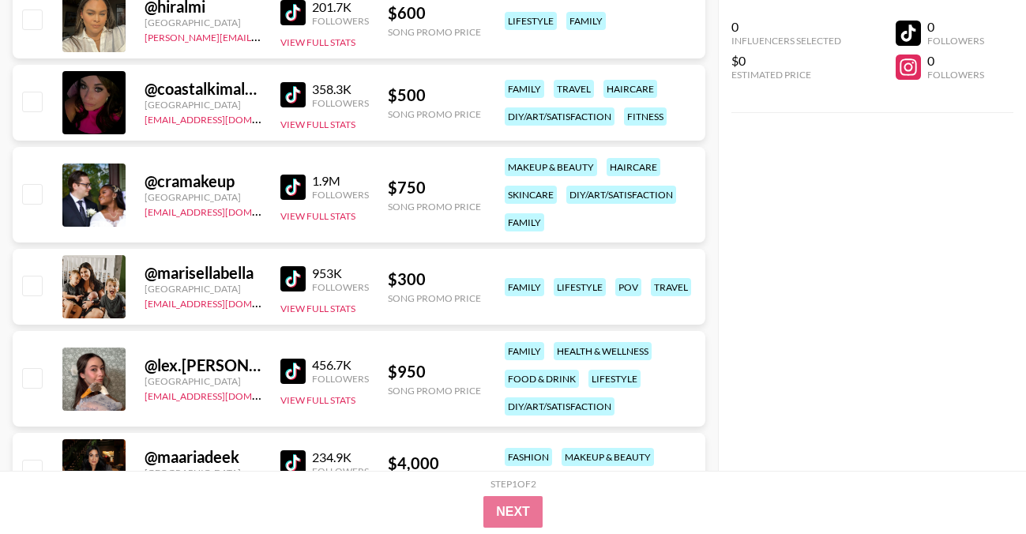
click at [302, 186] on img at bounding box center [292, 187] width 25 height 25
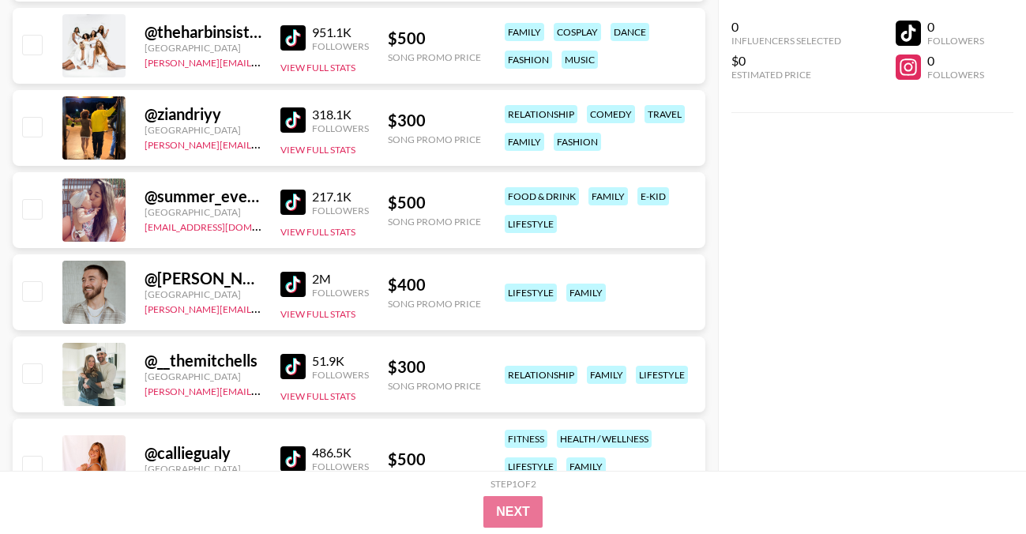
scroll to position [16103, 0]
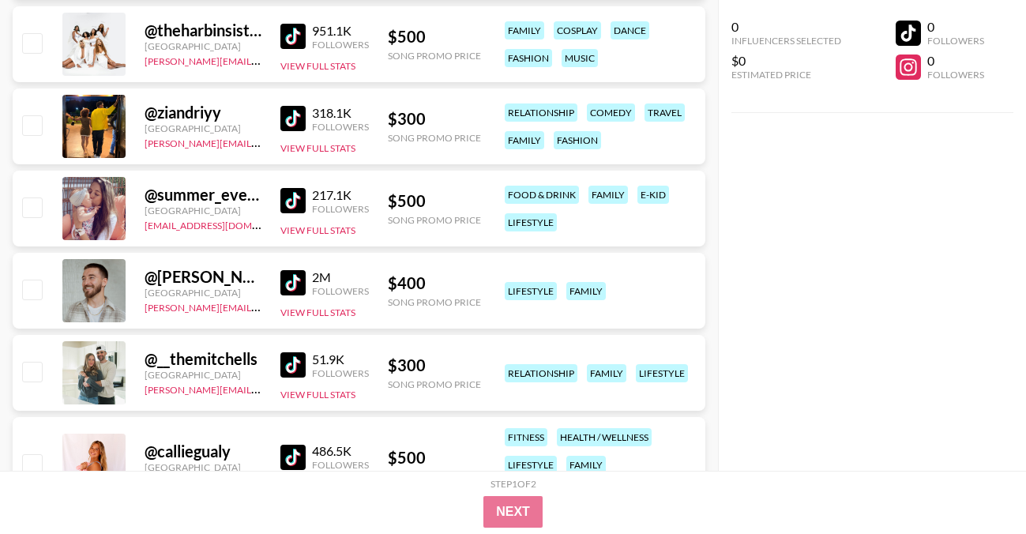
click at [291, 29] on img at bounding box center [292, 36] width 25 height 25
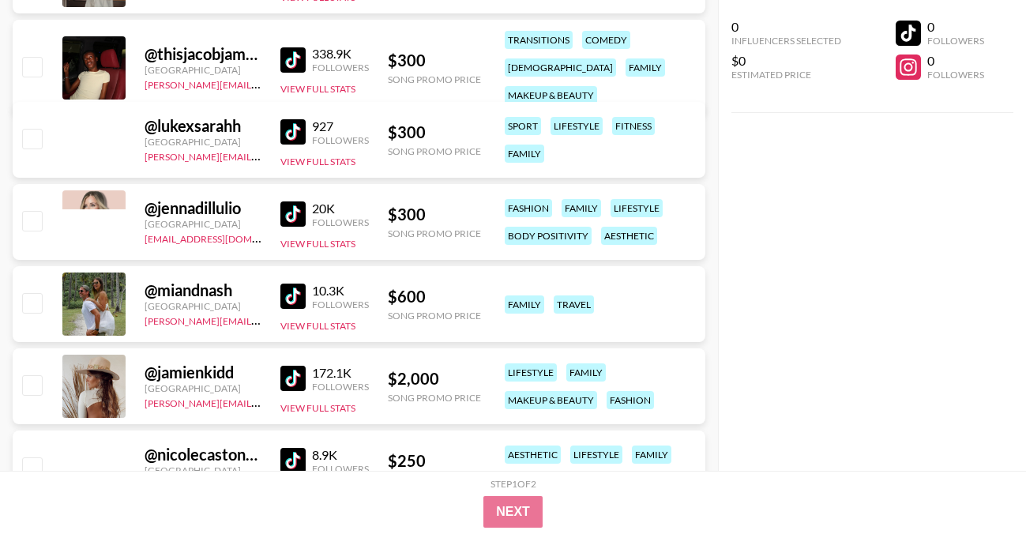
scroll to position [18079, 0]
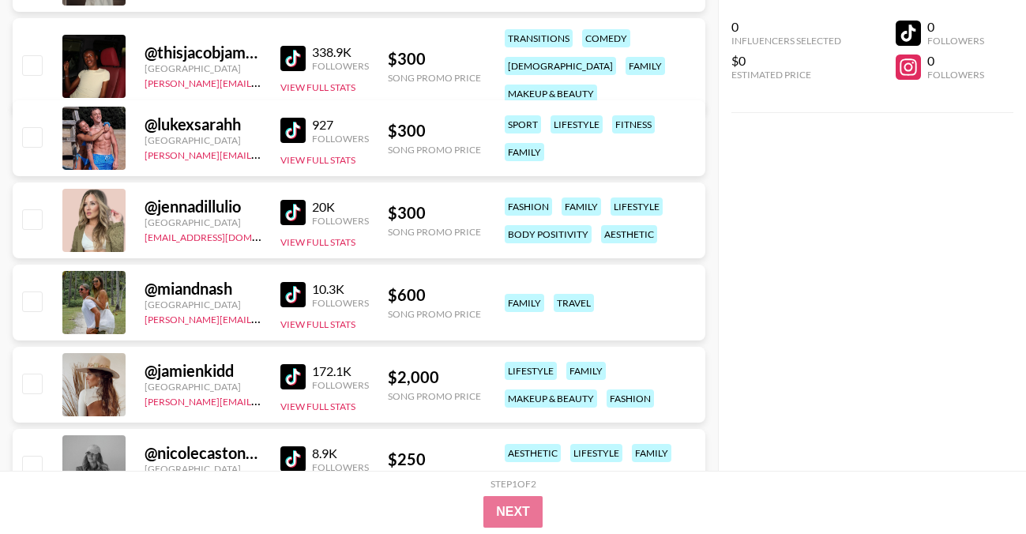
click at [301, 55] on img at bounding box center [292, 58] width 25 height 25
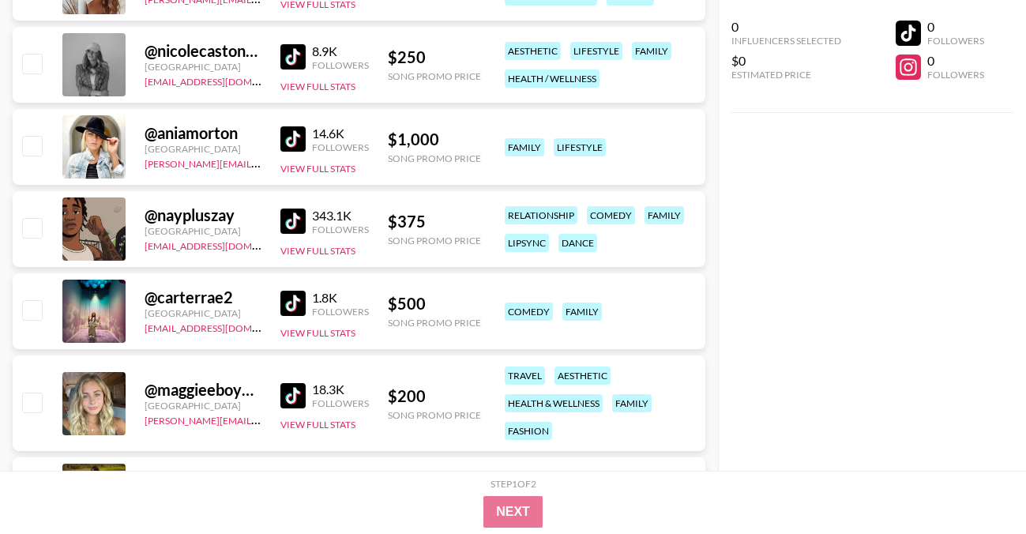
scroll to position [18484, 0]
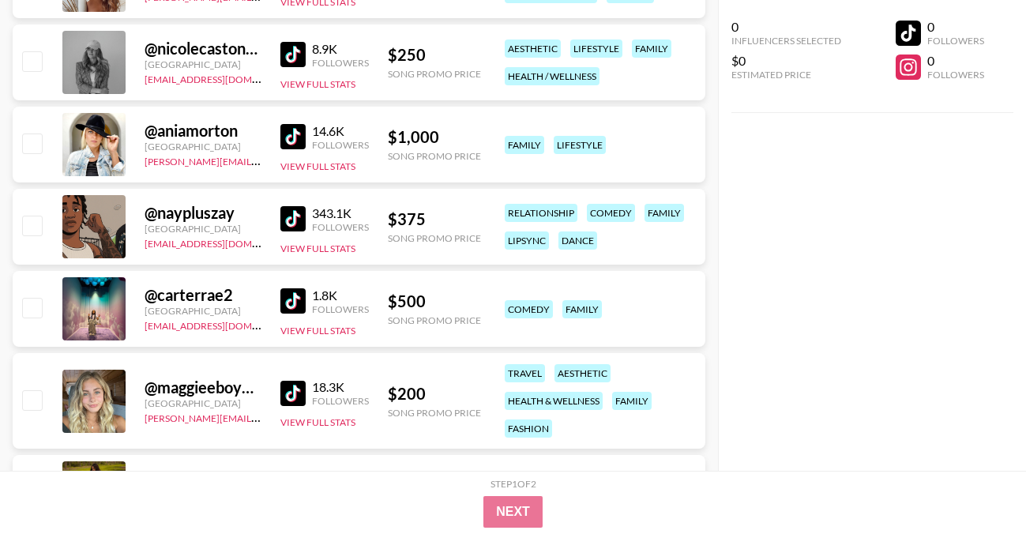
click at [291, 215] on img at bounding box center [292, 218] width 25 height 25
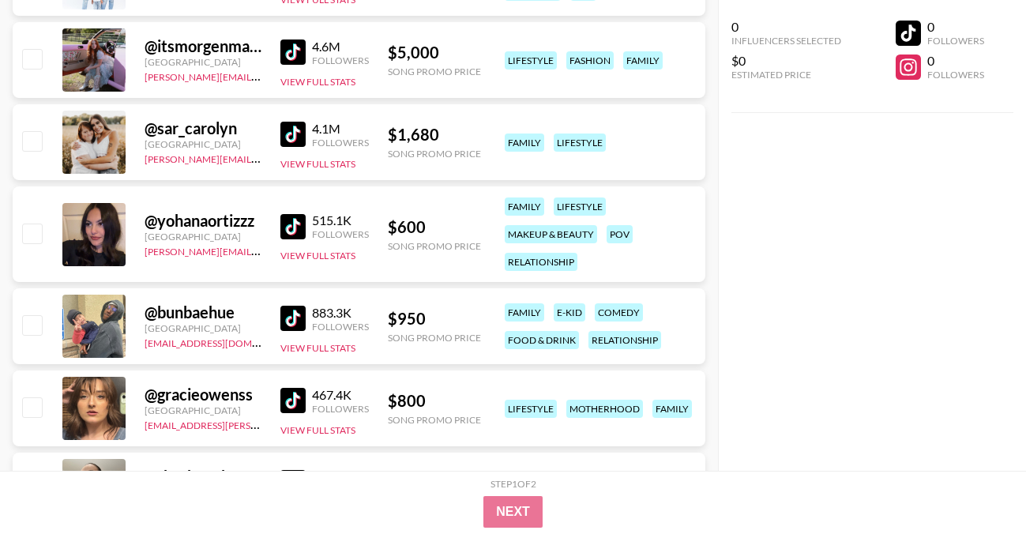
scroll to position [1576, 0]
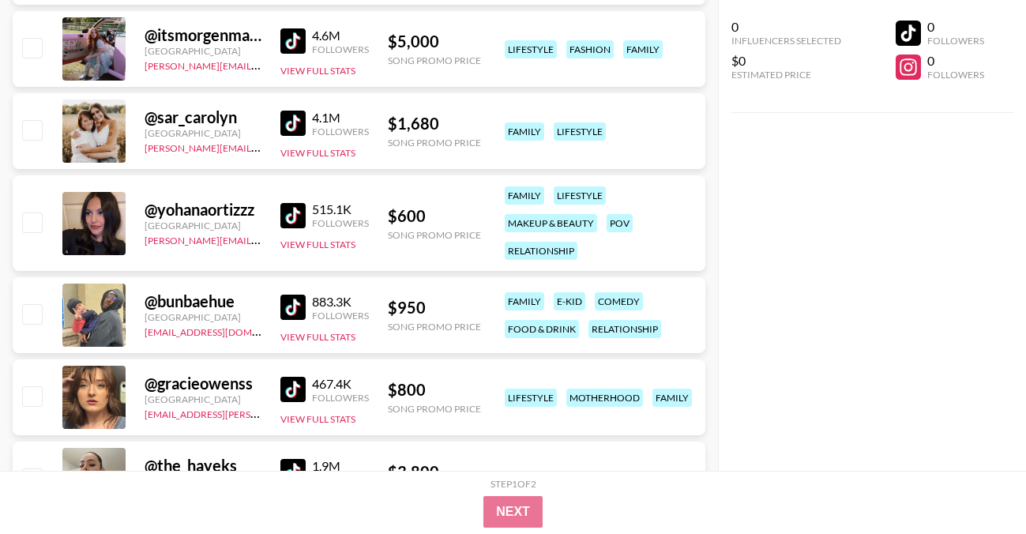
click at [295, 302] on img at bounding box center [292, 307] width 25 height 25
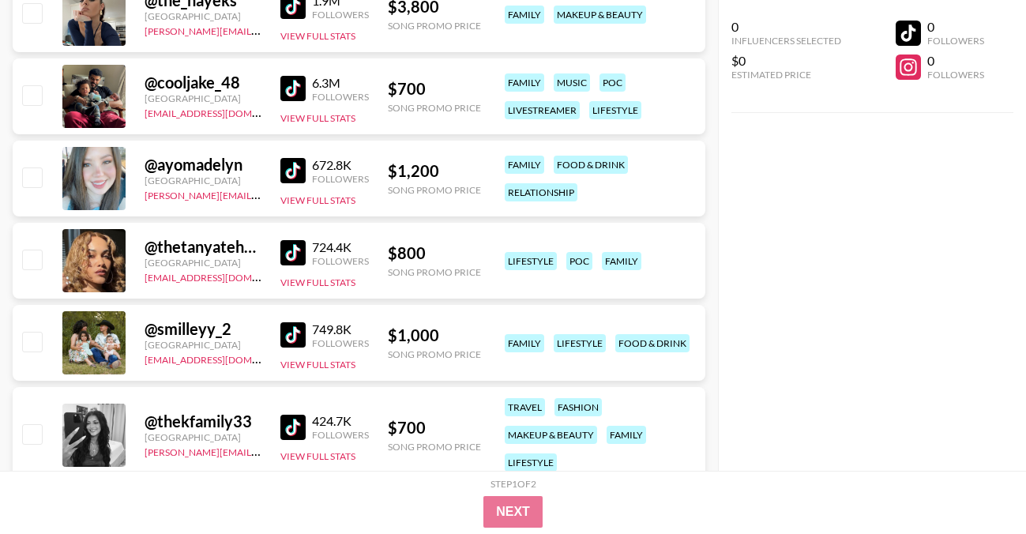
scroll to position [2042, 0]
click at [293, 88] on img at bounding box center [292, 87] width 25 height 25
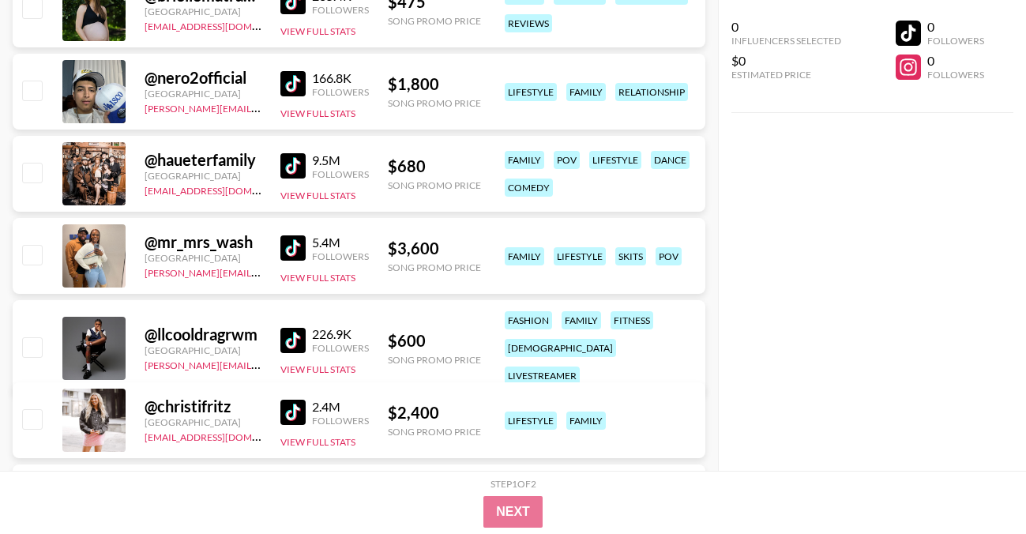
scroll to position [5412, 0]
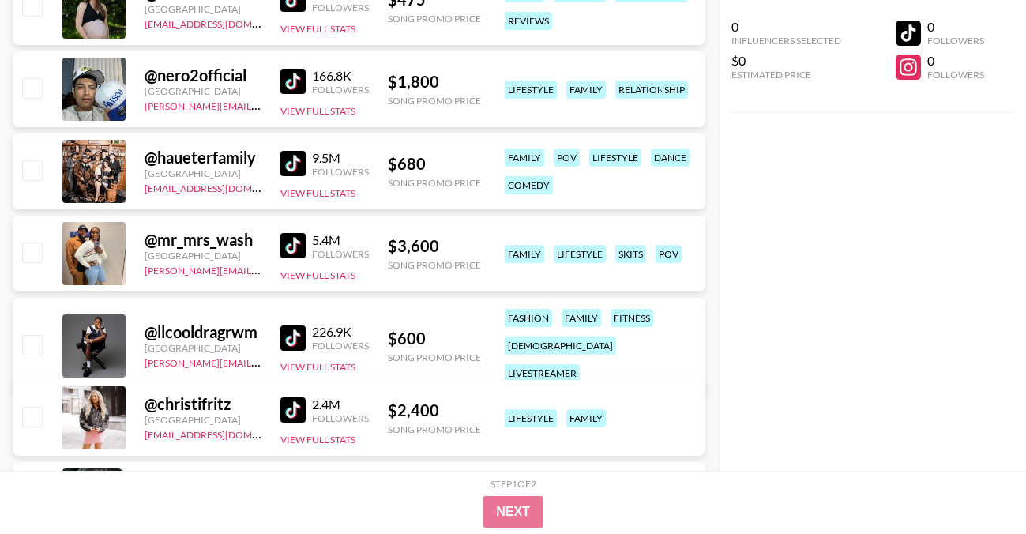
click at [277, 322] on div "@ llcooldragrwm [GEOGRAPHIC_DATA] [PERSON_NAME][EMAIL_ADDRESS][DOMAIN_NAME] 226…" at bounding box center [359, 346] width 693 height 96
